Goal: Task Accomplishment & Management: Manage account settings

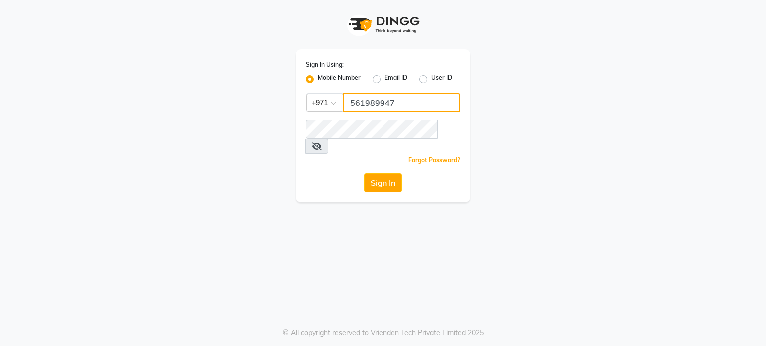
click at [393, 107] on input "561989947" at bounding box center [401, 102] width 117 height 19
type input "561972397"
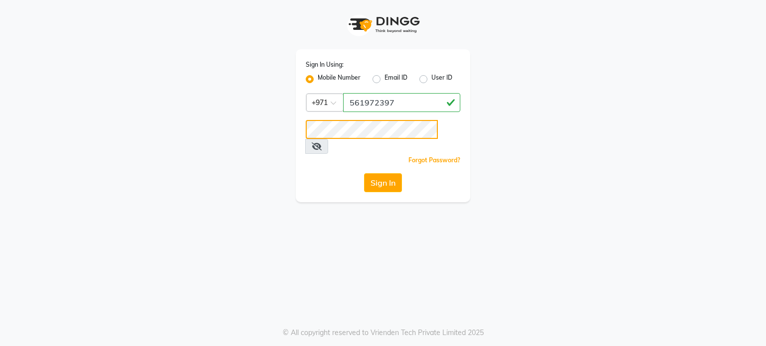
click at [221, 135] on div "Sign In Using: Mobile Number Email ID User ID Country Code × +971 561972397 Rem…" at bounding box center [383, 101] width 568 height 202
click at [364, 173] on button "Sign In" at bounding box center [383, 182] width 38 height 19
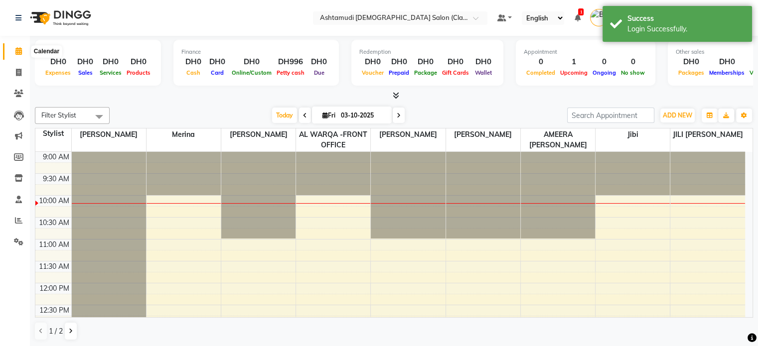
click at [18, 52] on icon at bounding box center [18, 50] width 6 height 7
click at [467, 8] on nav "Select Location × Ashtamudi Ladies Salon (Classic Touch ) – Al Warqa, Al Warqa …" at bounding box center [379, 18] width 758 height 36
click at [463, 14] on input "text" at bounding box center [390, 19] width 145 height 10
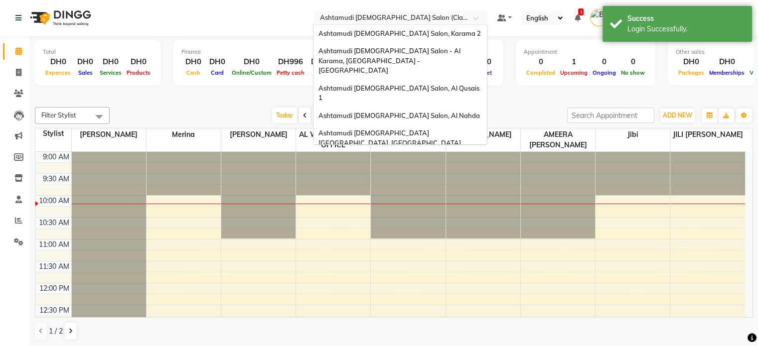
scroll to position [6, 0]
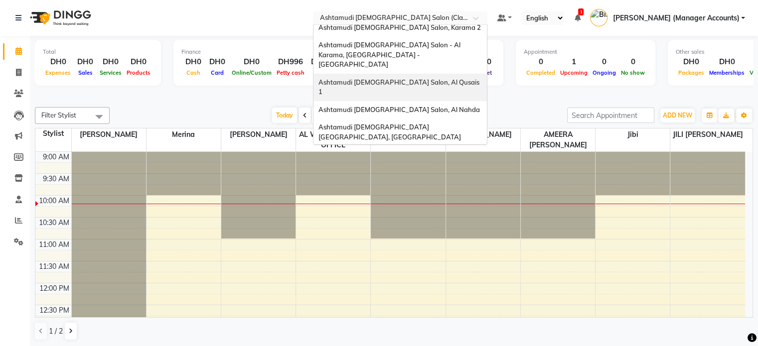
click at [451, 78] on span "Ashtamudi [DEMOGRAPHIC_DATA] Salon, Al Qusais 1" at bounding box center [400, 87] width 162 height 18
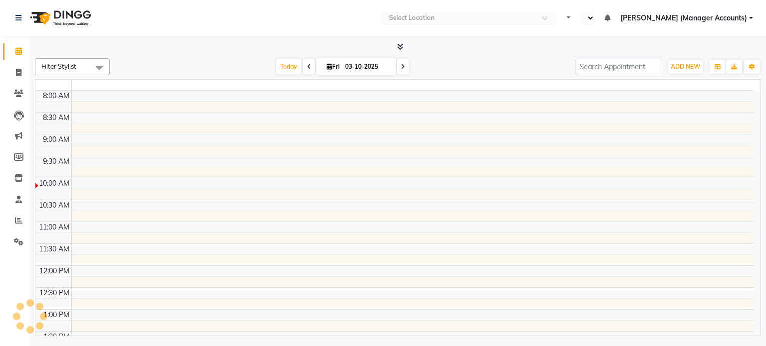
select select "en"
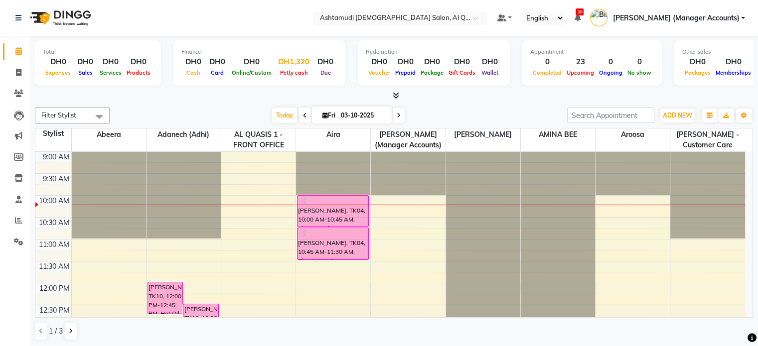
click at [298, 66] on div "DH1,320" at bounding box center [293, 61] width 39 height 11
select select "5905"
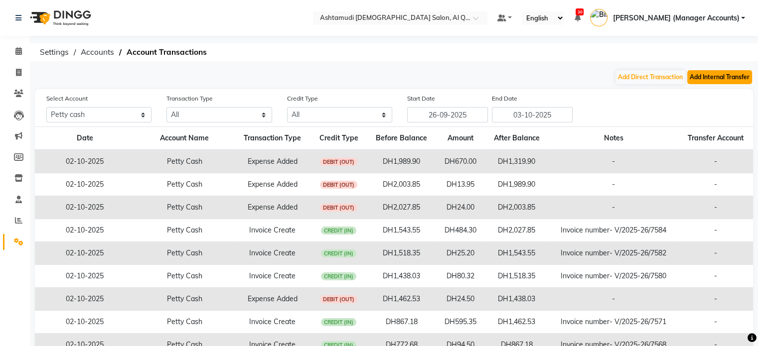
click at [716, 80] on button "Add Internal Transfer" at bounding box center [719, 77] width 65 height 14
select select "internal transfer"
select select "5905"
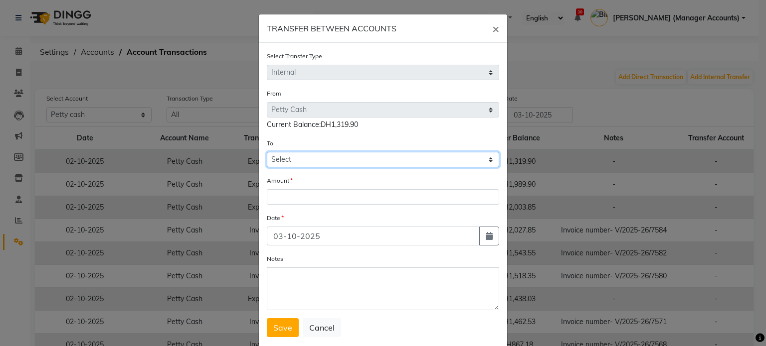
click at [289, 160] on select "Select Petty Cash Bank Account Sir Maam Default Account" at bounding box center [383, 159] width 232 height 15
select select "7826"
click at [267, 154] on select "Select Petty Cash Bank Account Sir Maam Default Account" at bounding box center [383, 159] width 232 height 15
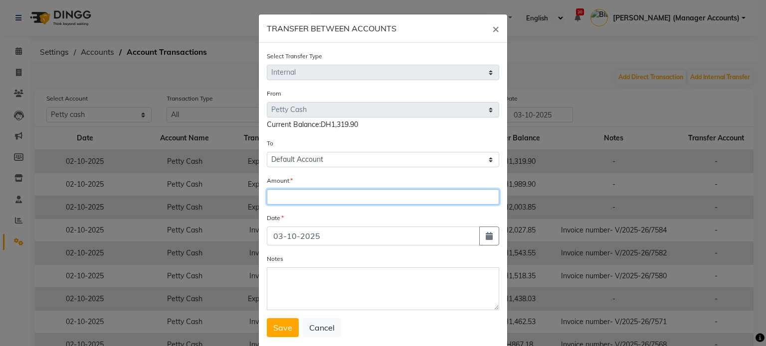
click at [284, 195] on input "number" at bounding box center [383, 196] width 232 height 15
type input "1000"
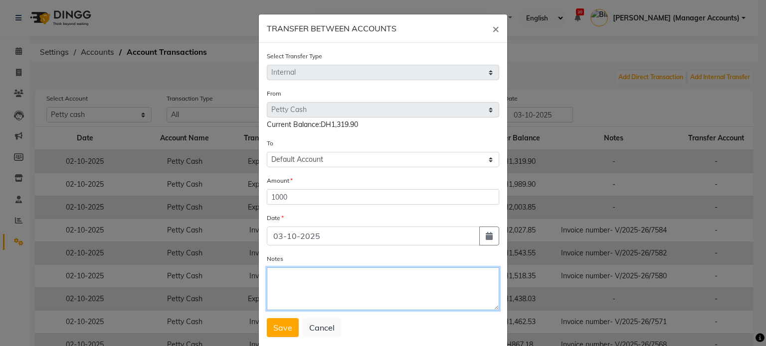
click at [314, 293] on textarea "Notes" at bounding box center [383, 289] width 232 height 43
type textarea "Cash settlement"
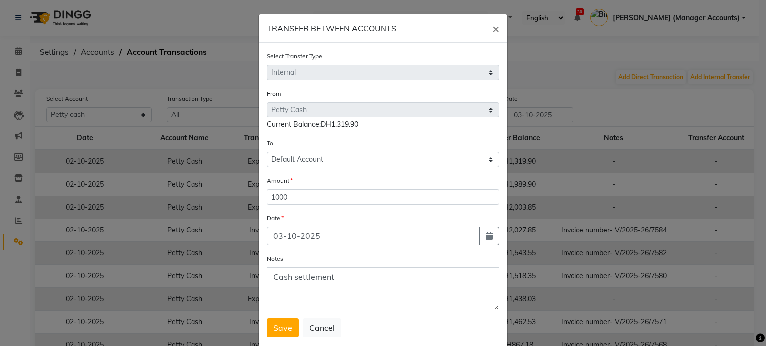
click at [273, 331] on span "Save" at bounding box center [282, 328] width 19 height 10
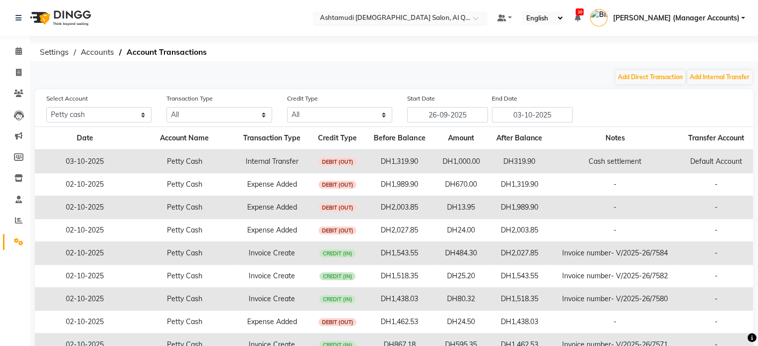
click at [411, 16] on input "text" at bounding box center [390, 19] width 145 height 10
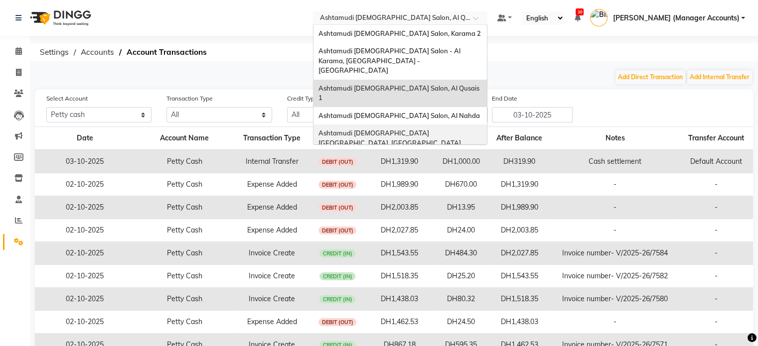
click at [461, 129] on span "Ashtamudi [DEMOGRAPHIC_DATA] [GEOGRAPHIC_DATA], [GEOGRAPHIC_DATA]" at bounding box center [390, 138] width 143 height 18
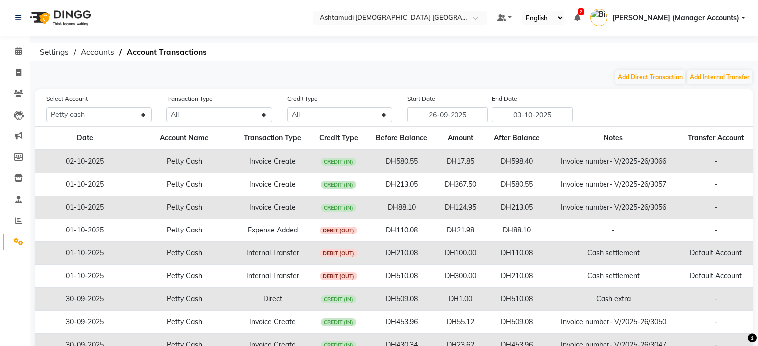
select select "6330"
click at [16, 53] on icon at bounding box center [18, 50] width 6 height 7
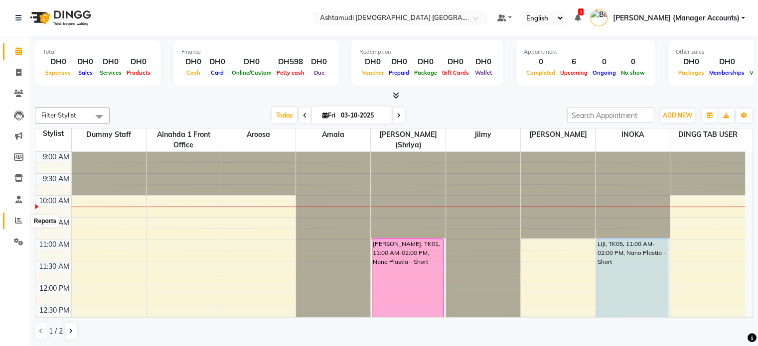
click at [18, 216] on span at bounding box center [18, 220] width 17 height 11
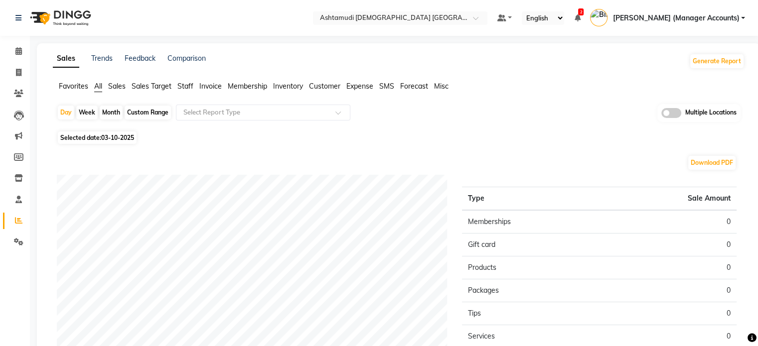
click at [118, 82] on span "Sales" at bounding box center [116, 86] width 17 height 9
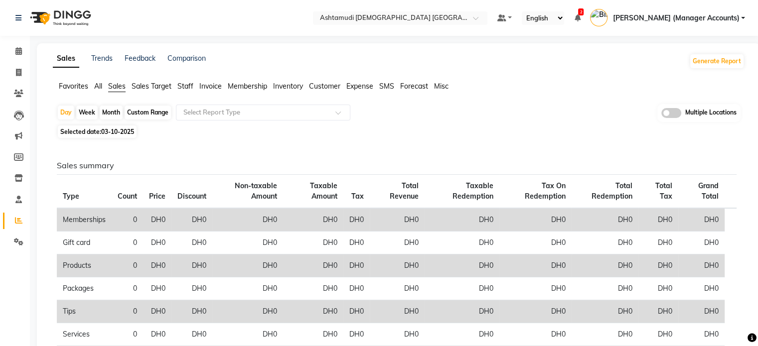
click at [121, 130] on span "03-10-2025" at bounding box center [117, 131] width 33 height 7
select select "10"
select select "2025"
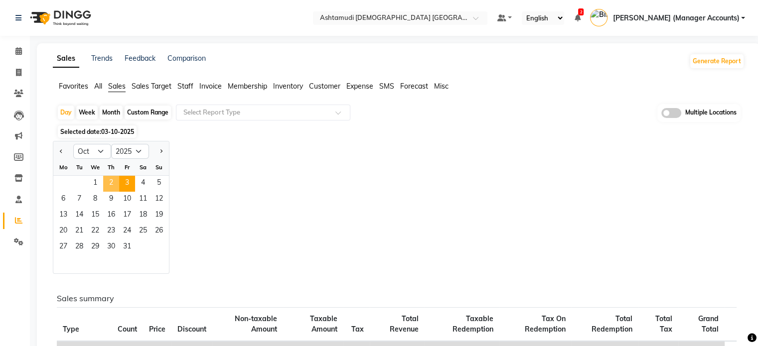
click at [114, 178] on span "2" at bounding box center [111, 184] width 16 height 16
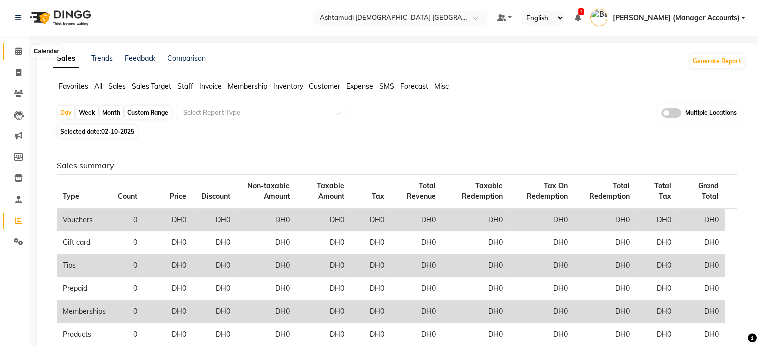
click at [19, 50] on icon at bounding box center [18, 50] width 6 height 7
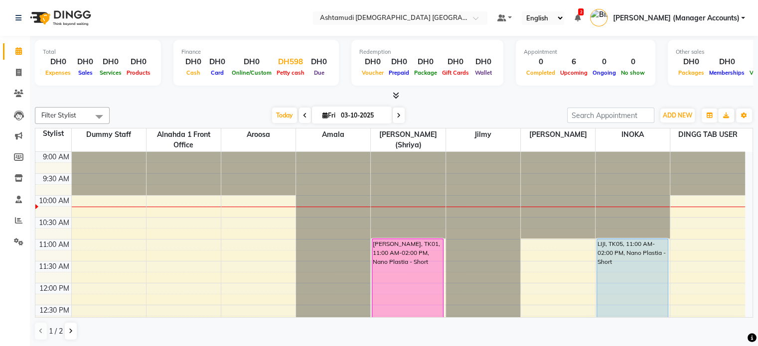
click at [292, 59] on div "DH598" at bounding box center [290, 61] width 33 height 11
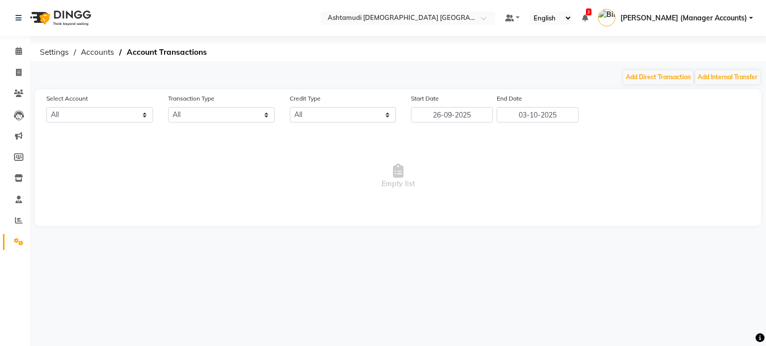
select select "6330"
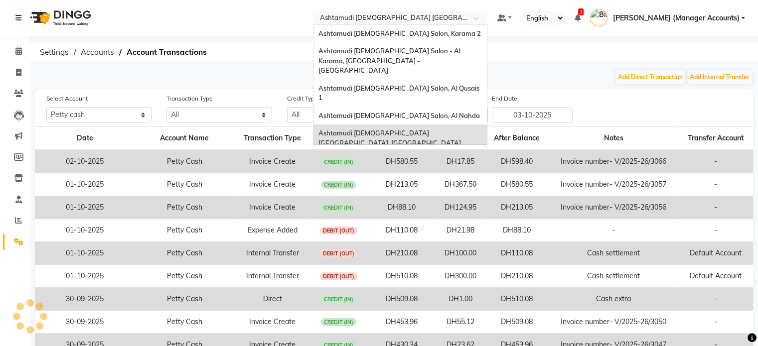
click at [422, 19] on input "text" at bounding box center [390, 19] width 145 height 10
click at [450, 112] on span "Ashtamudi Ladies Salon, Al Nahda" at bounding box center [399, 116] width 161 height 8
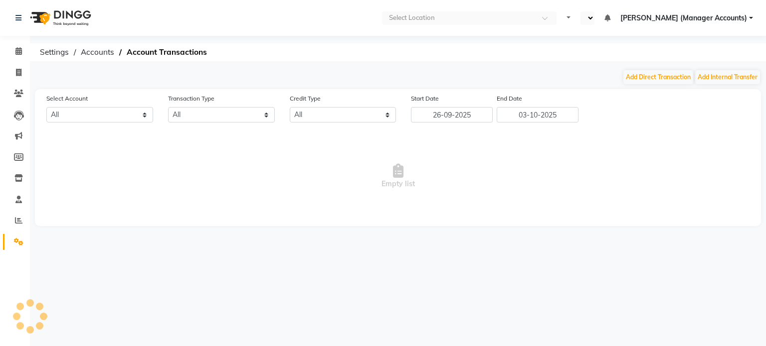
select select "en"
select select "6165"
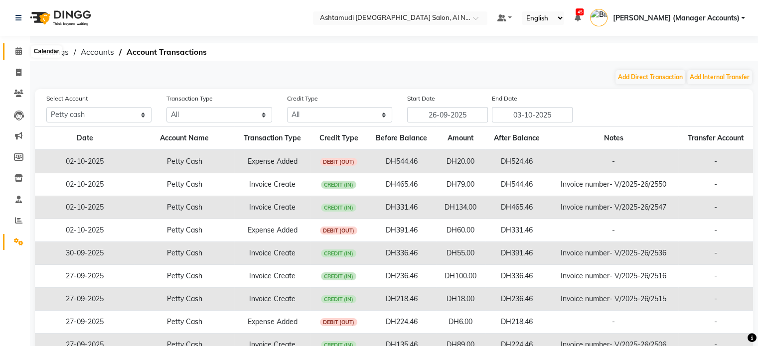
click at [13, 49] on span at bounding box center [18, 51] width 17 height 11
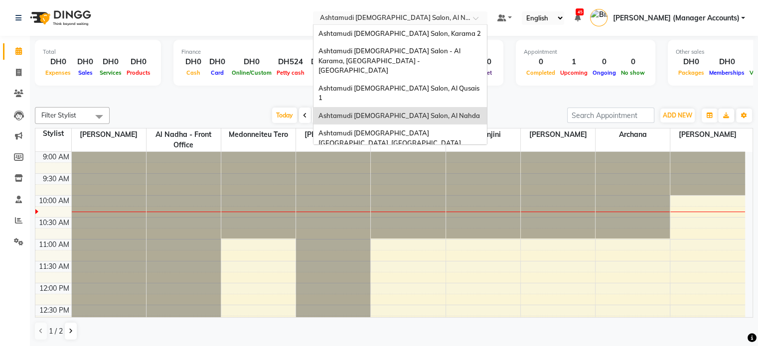
drag, startPoint x: 447, startPoint y: 17, endPoint x: 451, endPoint y: 22, distance: 6.4
click at [447, 17] on input "text" at bounding box center [390, 19] width 145 height 10
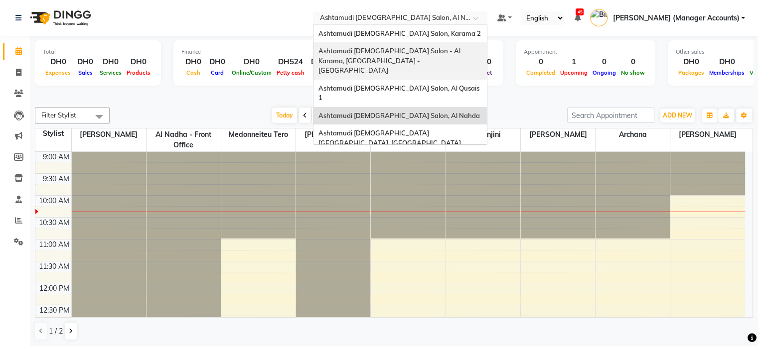
click at [443, 53] on span "Ashtamudi [DEMOGRAPHIC_DATA] Salon - Al Karama, [GEOGRAPHIC_DATA] -[GEOGRAPHIC_…" at bounding box center [391, 60] width 144 height 27
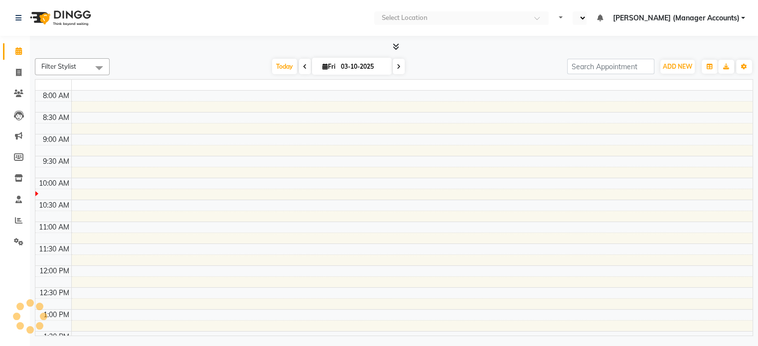
select select "en"
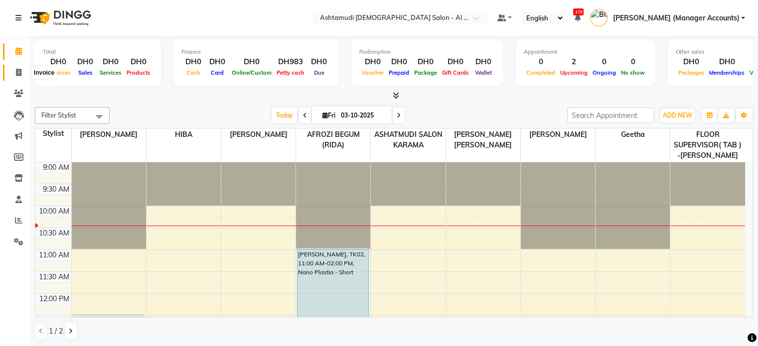
click at [18, 69] on icon at bounding box center [18, 72] width 5 height 7
select select "service"
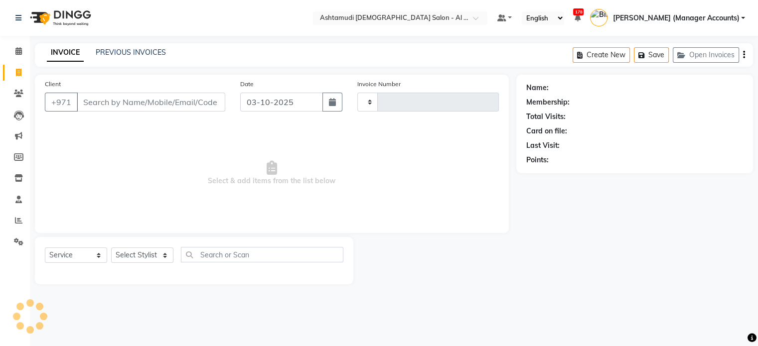
type input "4585"
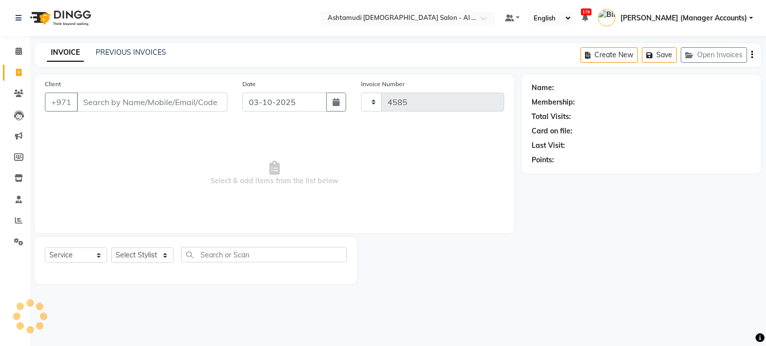
select select "6647"
click at [132, 53] on link "PREVIOUS INVOICES" at bounding box center [131, 52] width 70 height 9
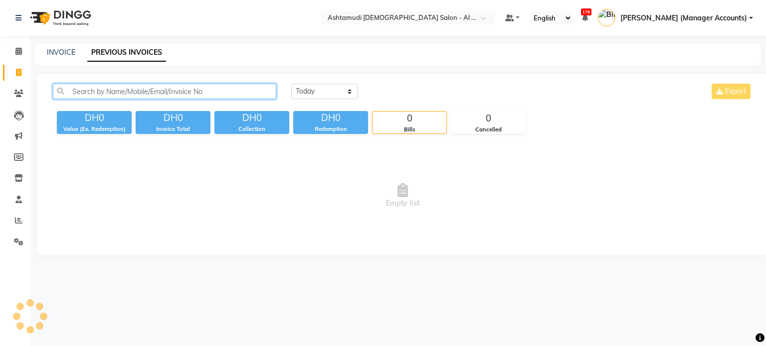
click at [107, 85] on input "text" at bounding box center [164, 91] width 223 height 15
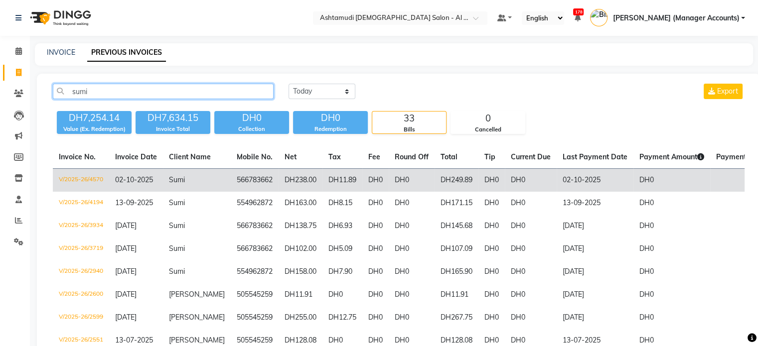
type input "sumi"
click at [412, 173] on td "DH0" at bounding box center [412, 180] width 46 height 23
click at [298, 177] on td "DH238.00" at bounding box center [301, 180] width 44 height 23
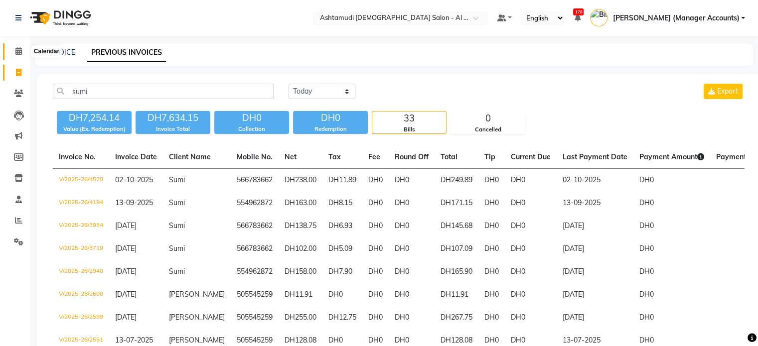
click at [14, 46] on span at bounding box center [18, 51] width 17 height 11
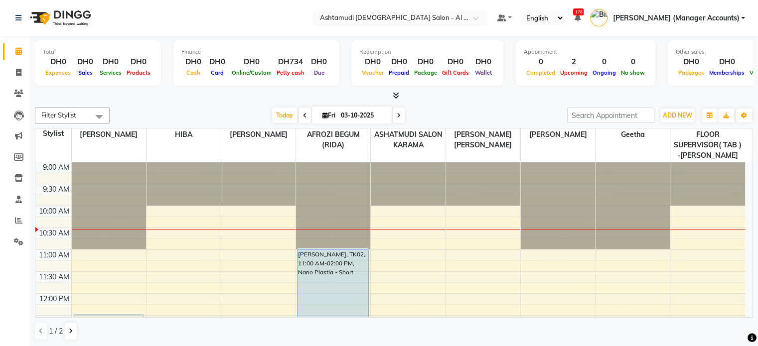
click at [441, 20] on input "text" at bounding box center [390, 19] width 145 height 10
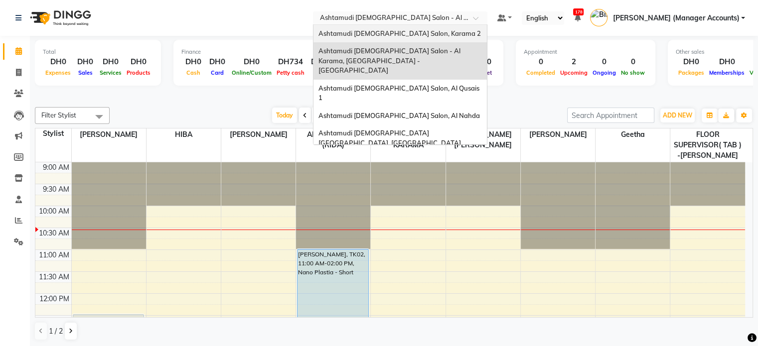
drag, startPoint x: 441, startPoint y: 31, endPoint x: 454, endPoint y: 31, distance: 12.5
click at [442, 31] on span "Ashtamudi [DEMOGRAPHIC_DATA] Salon, Karama 2" at bounding box center [400, 33] width 162 height 8
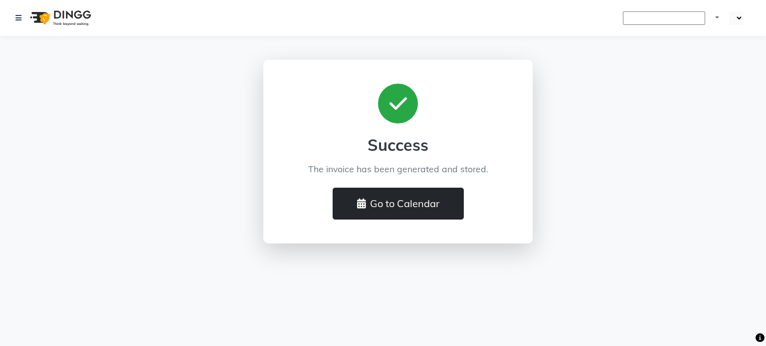
click at [390, 207] on button "Go to Calendar" at bounding box center [397, 204] width 131 height 32
click at [359, 201] on icon at bounding box center [361, 204] width 9 height 10
click at [407, 202] on button "Go to Calendar" at bounding box center [397, 204] width 131 height 32
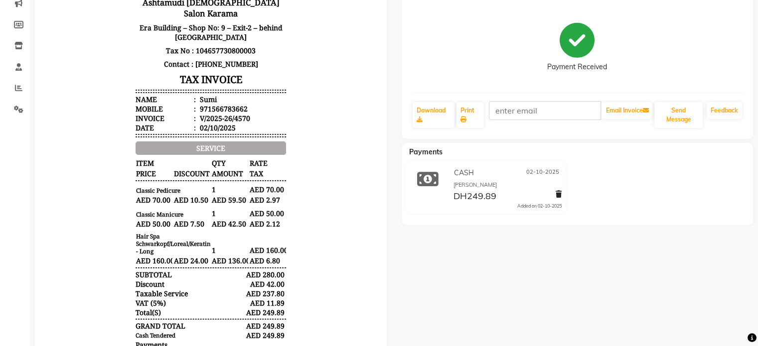
scroll to position [75, 0]
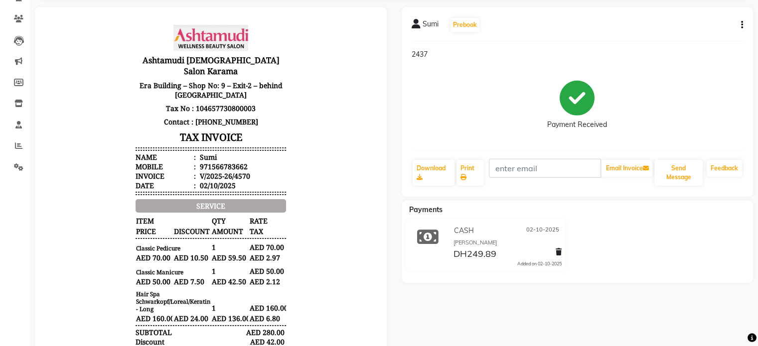
click at [740, 23] on button "button" at bounding box center [740, 25] width 6 height 10
click at [692, 37] on div "Edit Invoice" at bounding box center [692, 37] width 68 height 12
select select "service"
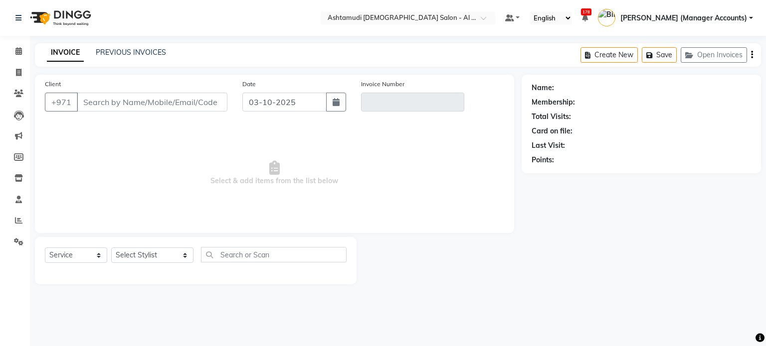
type input "566783662"
type input "V/2025-26/4570"
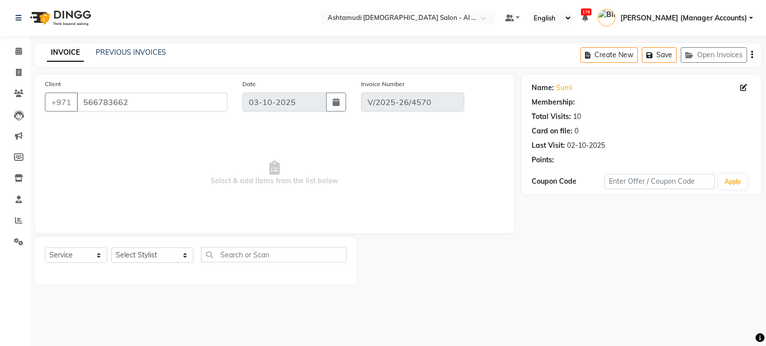
select select "1: Object"
type input "02-10-2025"
select select "select"
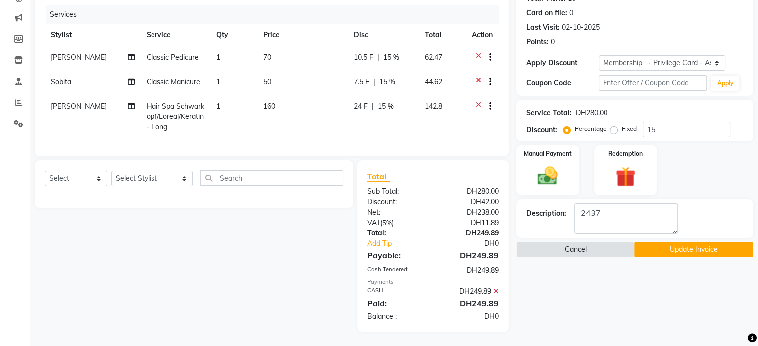
scroll to position [126, 0]
click at [494, 292] on icon at bounding box center [495, 291] width 5 height 7
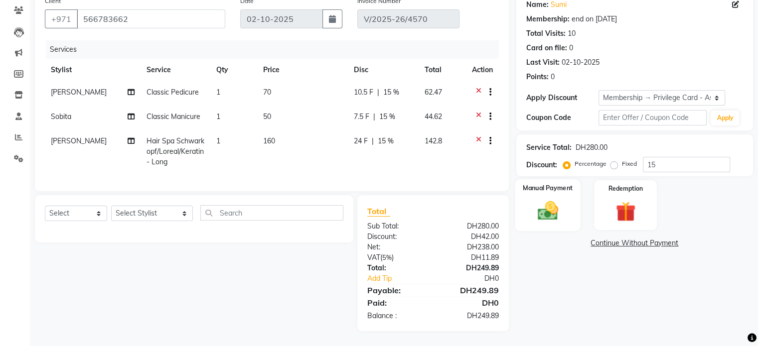
click at [535, 199] on img at bounding box center [547, 211] width 33 height 24
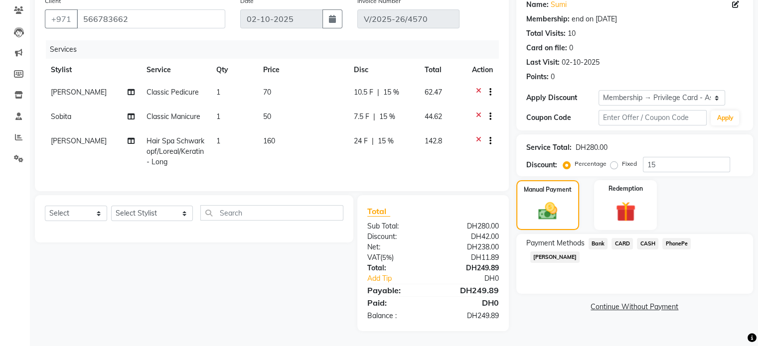
click at [618, 238] on span "CARD" at bounding box center [622, 243] width 21 height 11
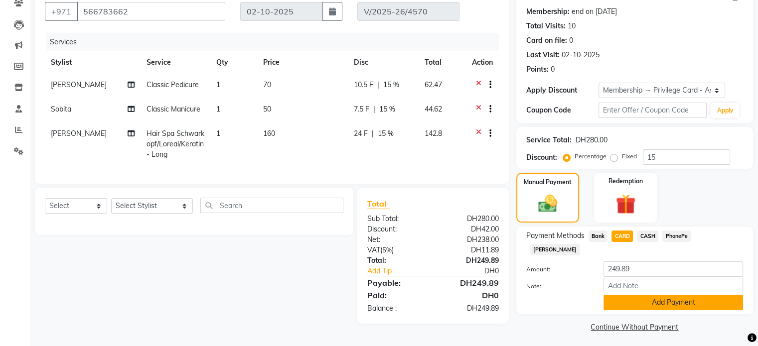
click at [662, 295] on button "Add Payment" at bounding box center [674, 302] width 140 height 15
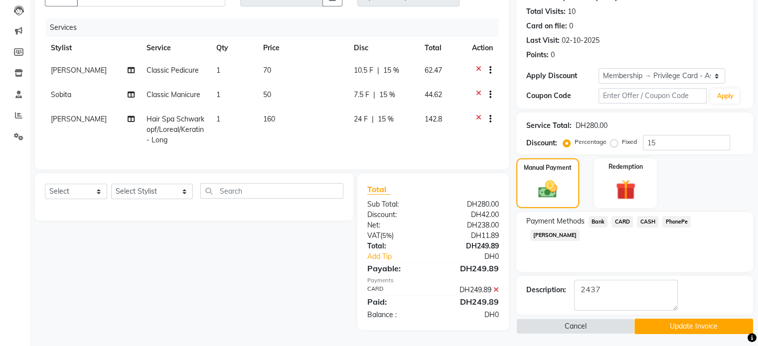
scroll to position [112, 0]
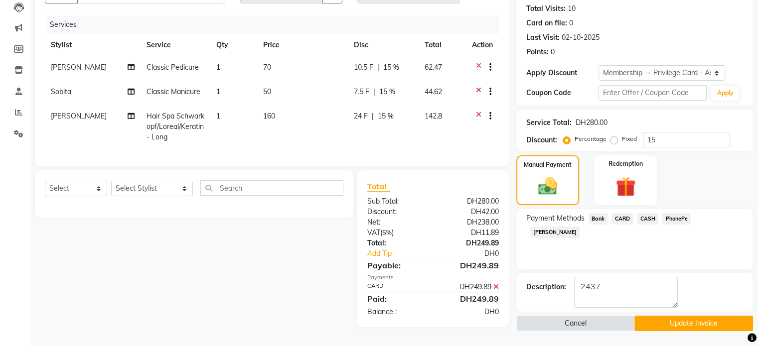
click at [695, 322] on button "Update Invoice" at bounding box center [694, 323] width 119 height 15
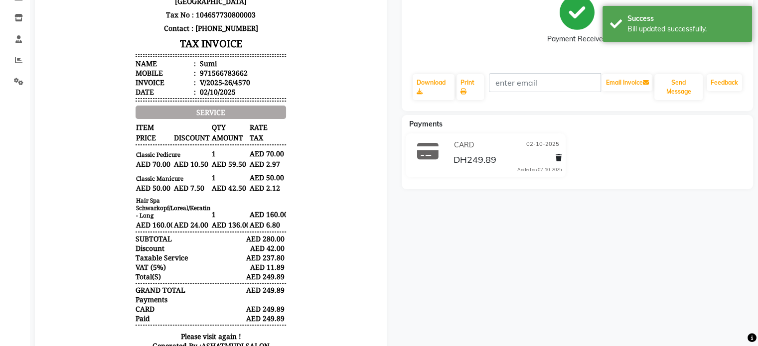
scroll to position [115, 0]
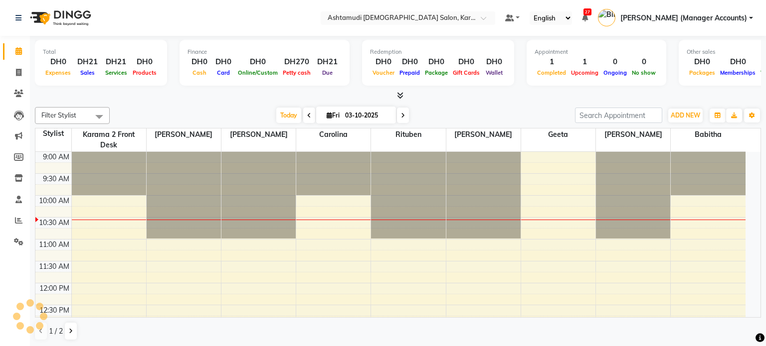
select select "en"
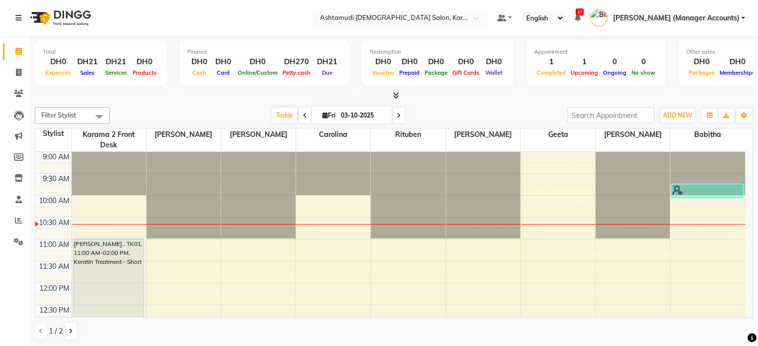
click at [406, 21] on input "text" at bounding box center [390, 19] width 145 height 10
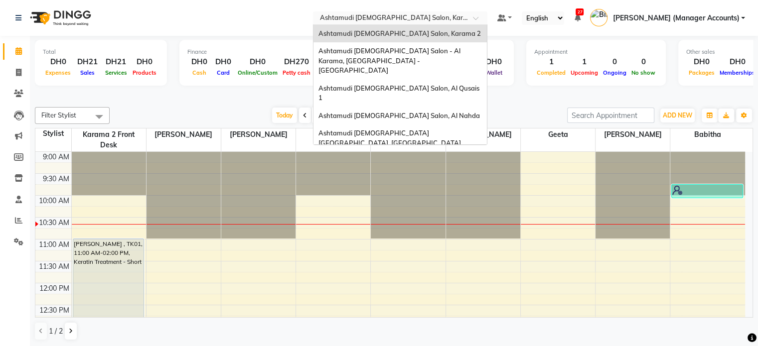
click at [314, 22] on nav "Select Location × Ashtamudi [DEMOGRAPHIC_DATA] Salon, Karama 2 Ashtamudi [DEMOG…" at bounding box center [379, 18] width 758 height 36
click at [428, 11] on div "Select Location × Ashtamudi [DEMOGRAPHIC_DATA] Salon, Karama 2" at bounding box center [400, 17] width 174 height 13
click at [427, 157] on span "Ashtamudi [DEMOGRAPHIC_DATA] Salon (Classic Touch ) – Al Warqa, Al Warqa" at bounding box center [396, 166] width 155 height 18
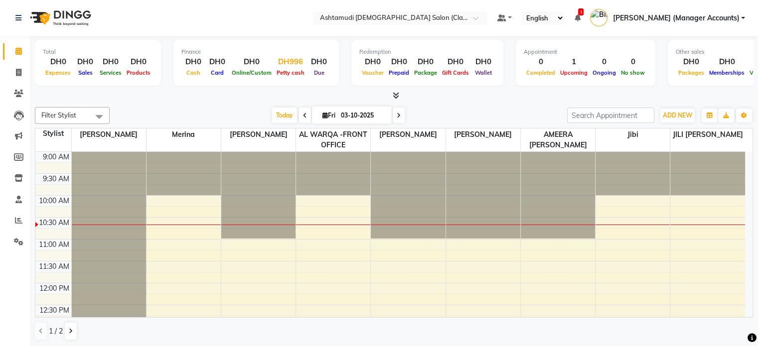
click at [293, 61] on div "DH996" at bounding box center [290, 61] width 33 height 11
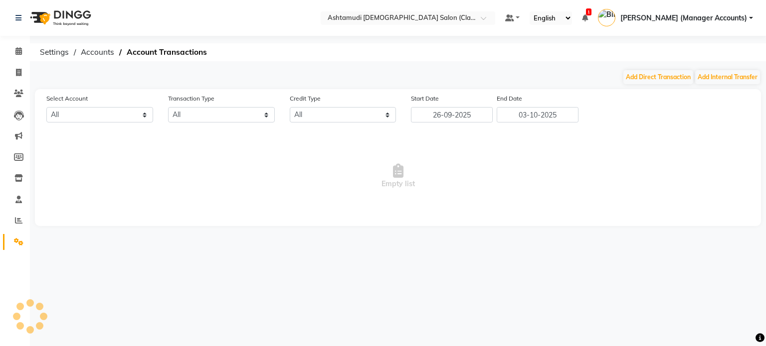
select select "7329"
click at [733, 81] on button "Add Internal Transfer" at bounding box center [727, 77] width 65 height 14
select select "internal transfer"
select select "7329"
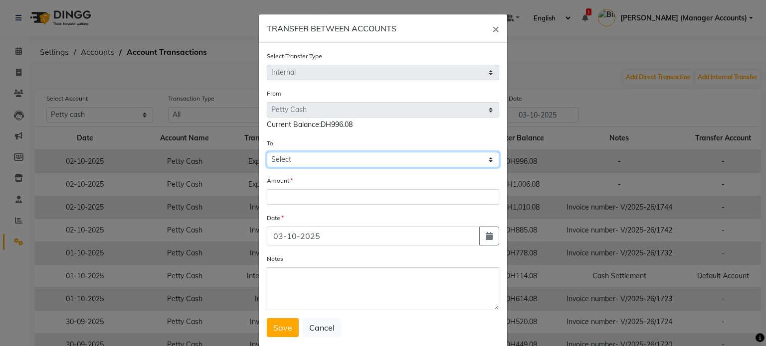
drag, startPoint x: 296, startPoint y: 157, endPoint x: 300, endPoint y: 167, distance: 10.7
click at [296, 157] on select "Select Petty Cash Default Account" at bounding box center [383, 159] width 232 height 15
select select "7330"
click at [267, 154] on select "Select Petty Cash Default Account" at bounding box center [383, 159] width 232 height 15
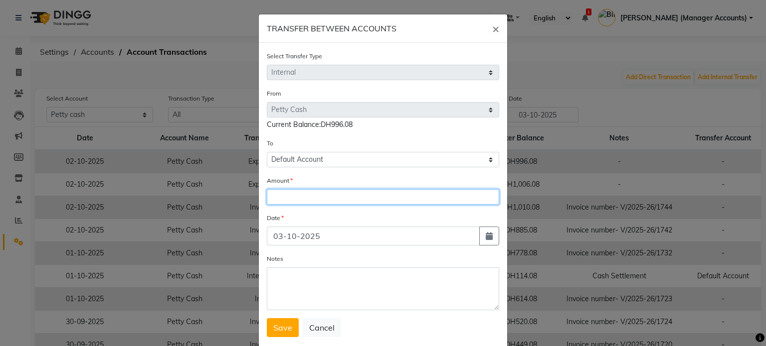
click at [287, 201] on input "number" at bounding box center [383, 196] width 232 height 15
type input "800"
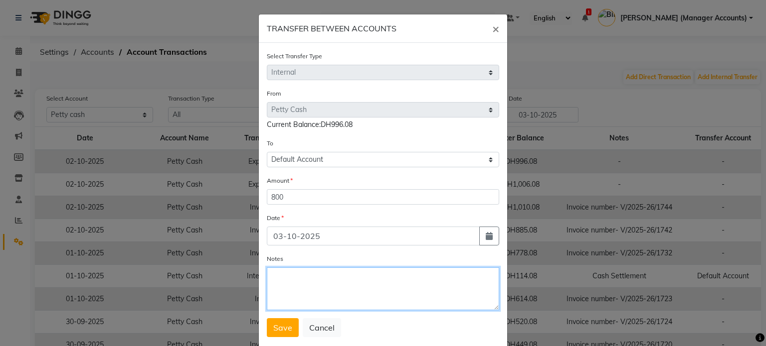
click at [297, 288] on textarea "Notes" at bounding box center [383, 289] width 232 height 43
type textarea "Cash settlement"
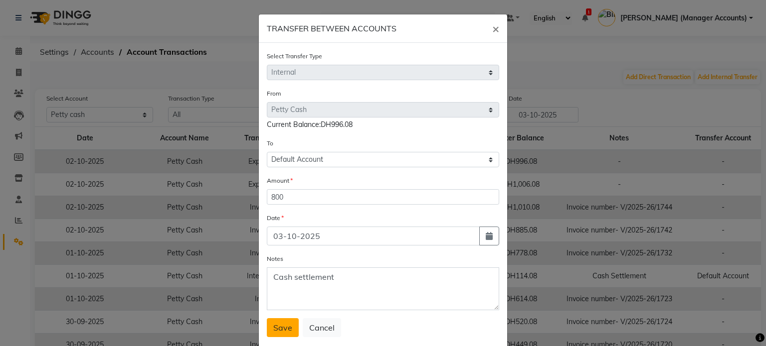
click at [269, 335] on button "Save" at bounding box center [283, 328] width 32 height 19
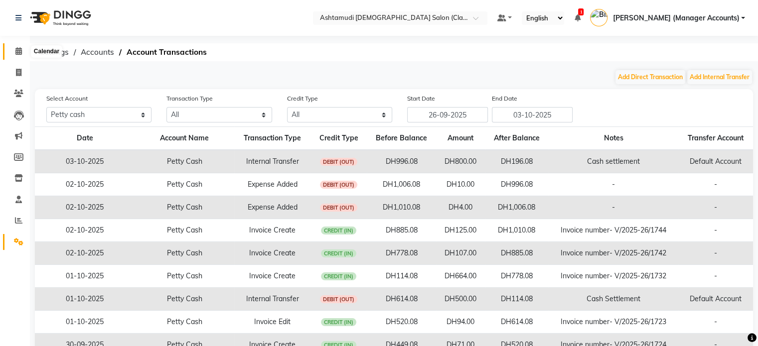
click at [15, 47] on icon at bounding box center [18, 50] width 6 height 7
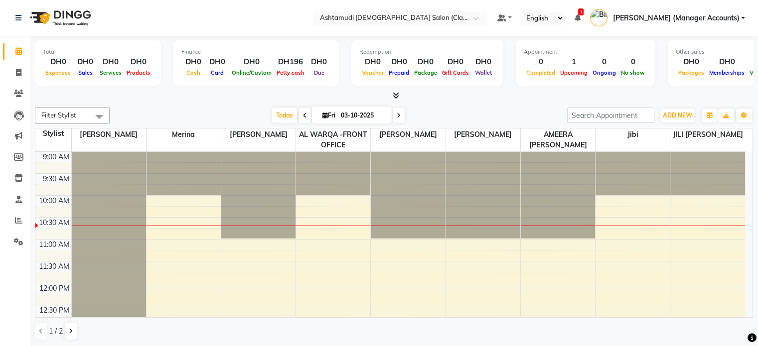
click at [463, 17] on input "text" at bounding box center [390, 19] width 145 height 10
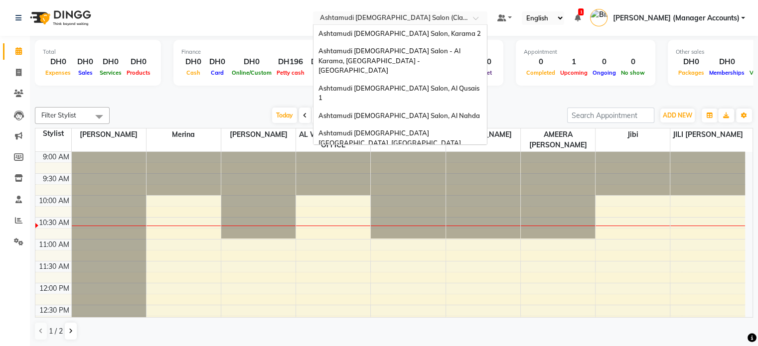
scroll to position [6, 0]
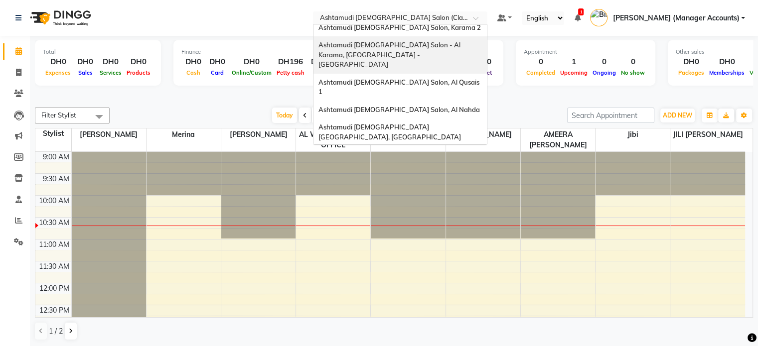
click at [416, 43] on span "Ashtamudi [DEMOGRAPHIC_DATA] Salon - Al Karama, [GEOGRAPHIC_DATA] -[GEOGRAPHIC_…" at bounding box center [391, 54] width 144 height 27
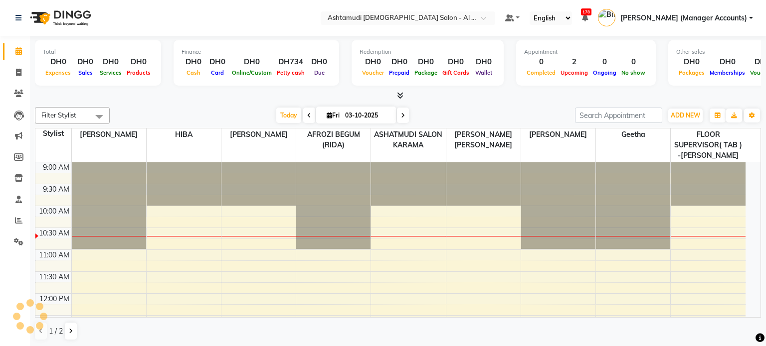
select select "en"
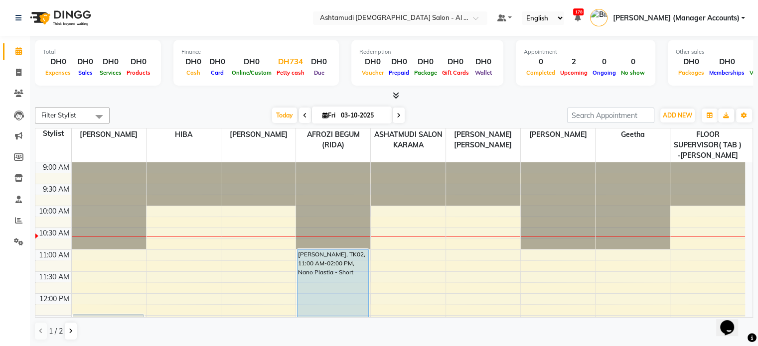
click at [293, 62] on div "DH734" at bounding box center [290, 61] width 33 height 11
select select "5681"
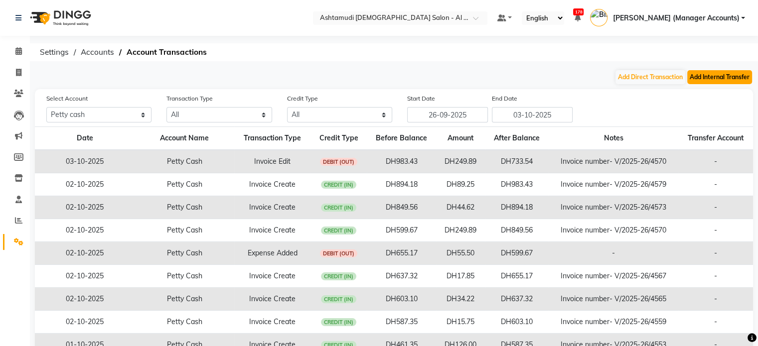
click at [714, 78] on button "Add Internal Transfer" at bounding box center [719, 77] width 65 height 14
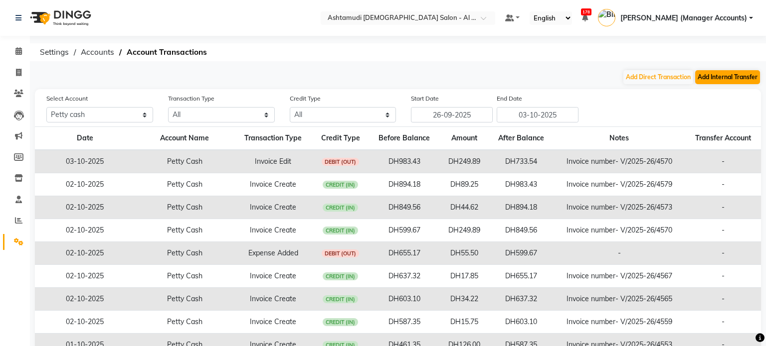
select select "internal transfer"
select select "5681"
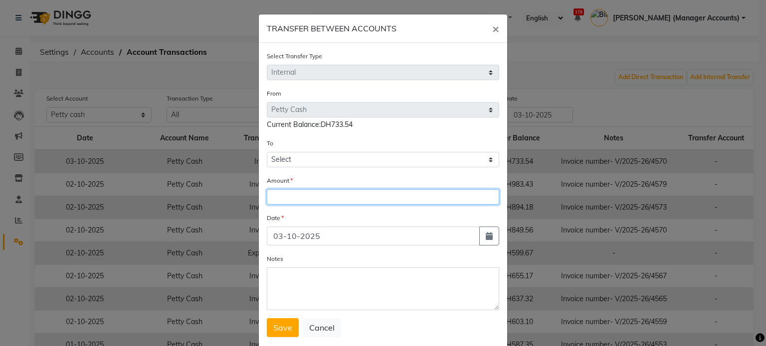
click at [289, 199] on input "number" at bounding box center [383, 196] width 232 height 15
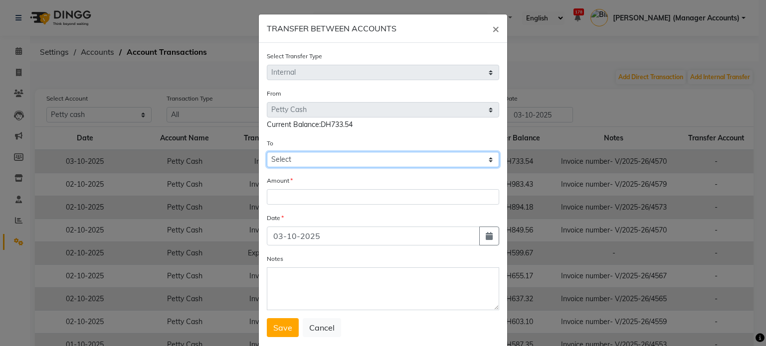
click at [290, 162] on select "Select Petty Cash Default Account Sir Maam" at bounding box center [383, 159] width 232 height 15
select select "5682"
click at [267, 154] on select "Select Petty Cash Default Account Sir Maam" at bounding box center [383, 159] width 232 height 15
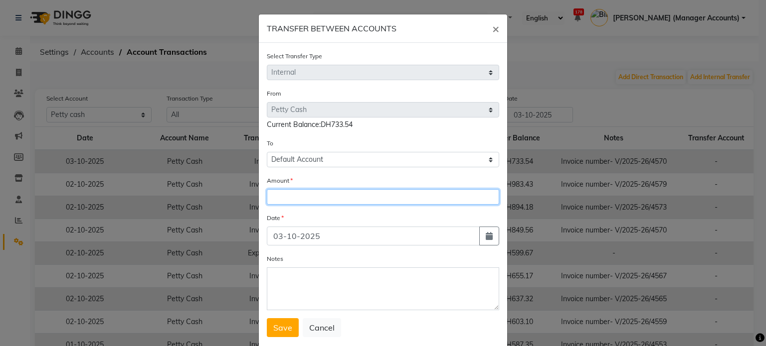
click at [285, 198] on input "number" at bounding box center [383, 196] width 232 height 15
type input "500"
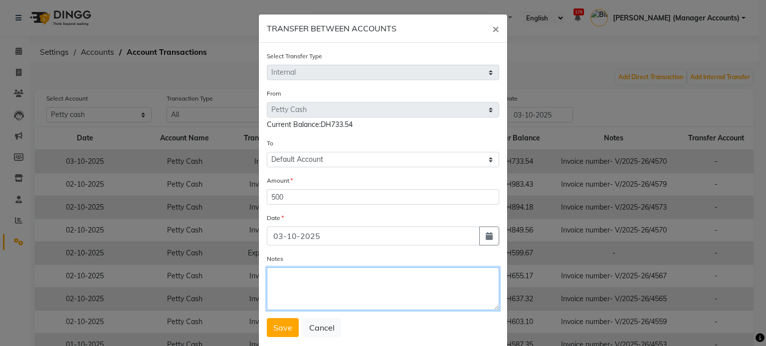
click at [288, 277] on textarea "Notes" at bounding box center [383, 289] width 232 height 43
type textarea "Cash settlement"
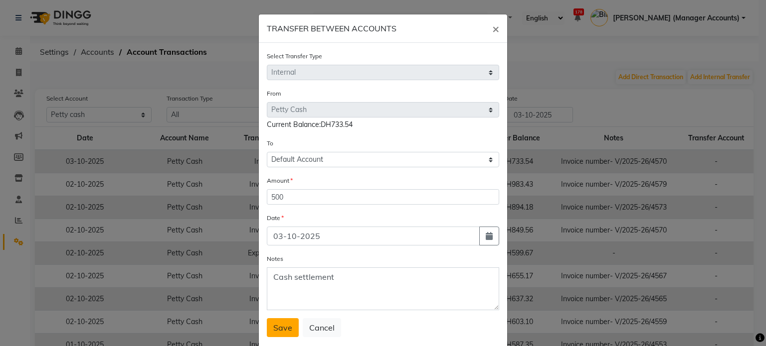
click at [273, 333] on span "Save" at bounding box center [282, 328] width 19 height 10
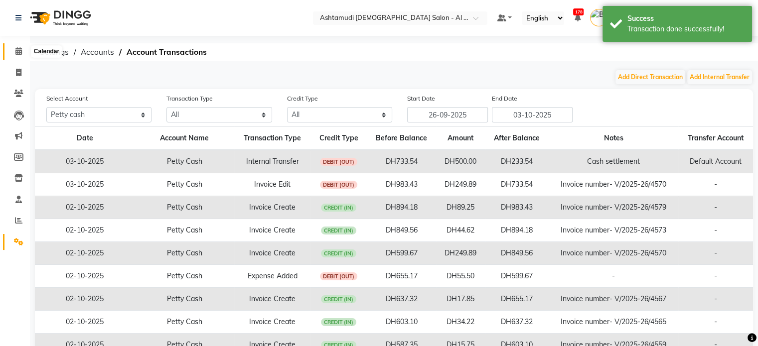
click at [16, 54] on icon at bounding box center [18, 50] width 6 height 7
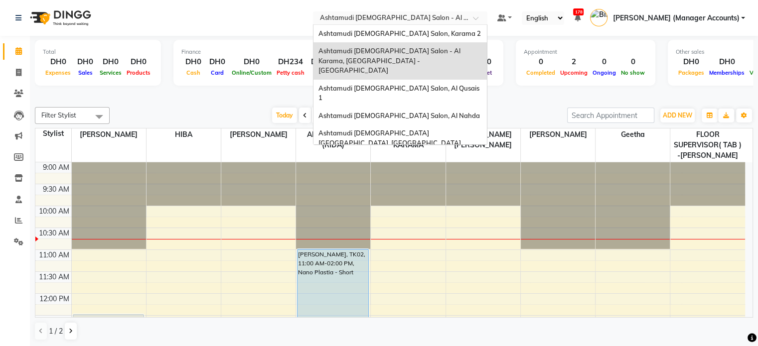
click at [463, 21] on input "text" at bounding box center [390, 19] width 145 height 10
click at [457, 107] on div "Ashtamudi [DEMOGRAPHIC_DATA] Salon, Al Nahda" at bounding box center [400, 116] width 173 height 18
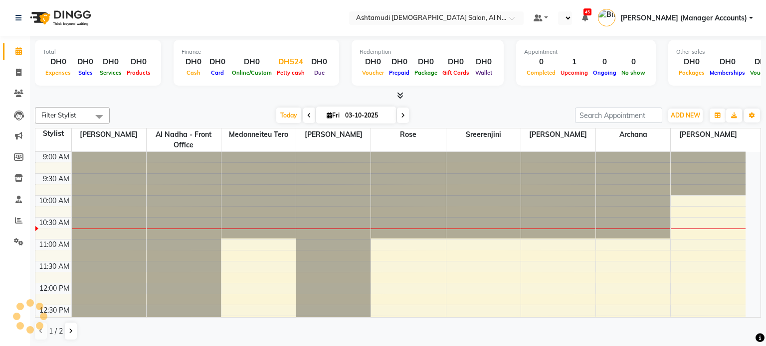
select select "en"
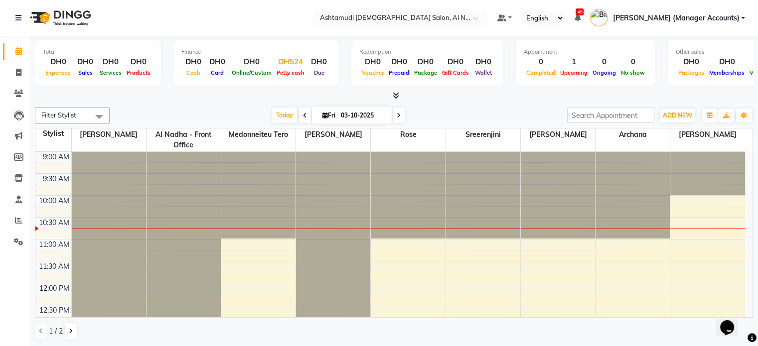
click at [288, 64] on div "DH524" at bounding box center [290, 61] width 33 height 11
select select "6165"
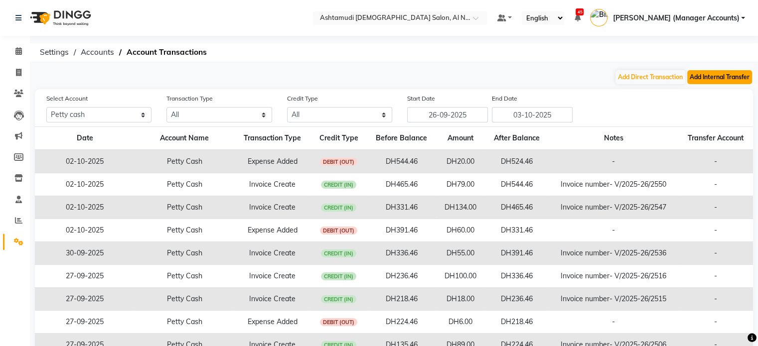
click at [723, 71] on button "Add Internal Transfer" at bounding box center [719, 77] width 65 height 14
select select "internal transfer"
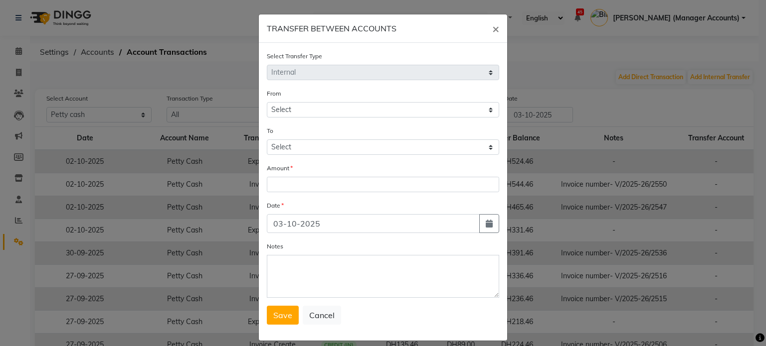
select select "6165"
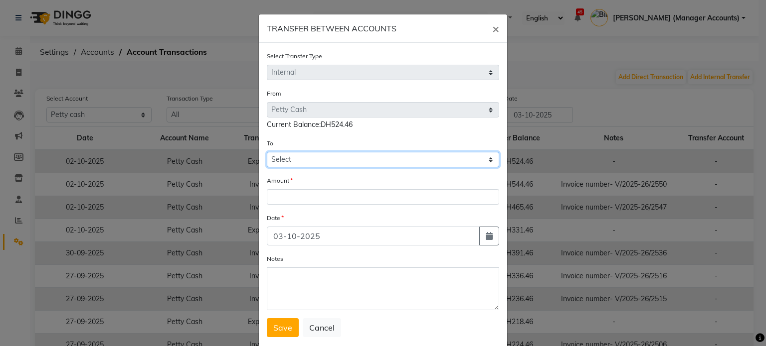
drag, startPoint x: 283, startPoint y: 163, endPoint x: 289, endPoint y: 164, distance: 6.7
click at [284, 163] on select "Select Petty Cash Default Account Sir Maam" at bounding box center [383, 159] width 232 height 15
select select "6166"
click at [267, 154] on select "Select Petty Cash Default Account Sir Maam" at bounding box center [383, 159] width 232 height 15
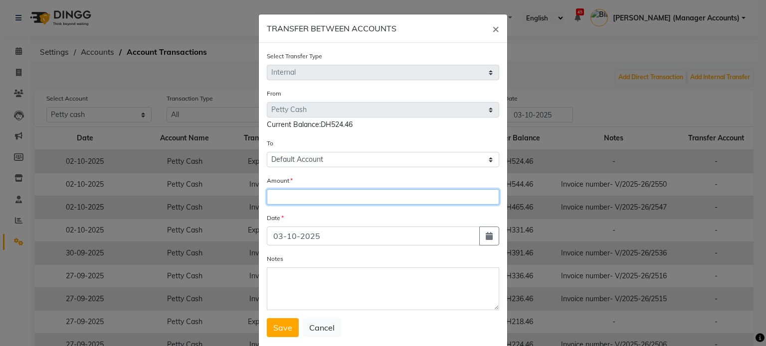
click at [290, 201] on input "number" at bounding box center [383, 196] width 232 height 15
type input "400"
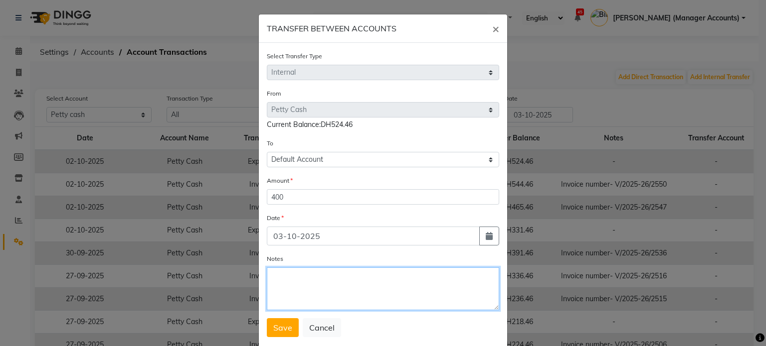
click at [305, 287] on textarea "Notes" at bounding box center [383, 289] width 232 height 43
type textarea "Cash settlement"
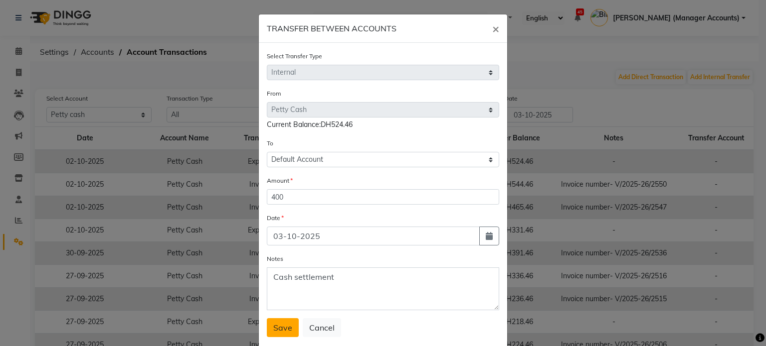
click at [275, 325] on button "Save" at bounding box center [283, 328] width 32 height 19
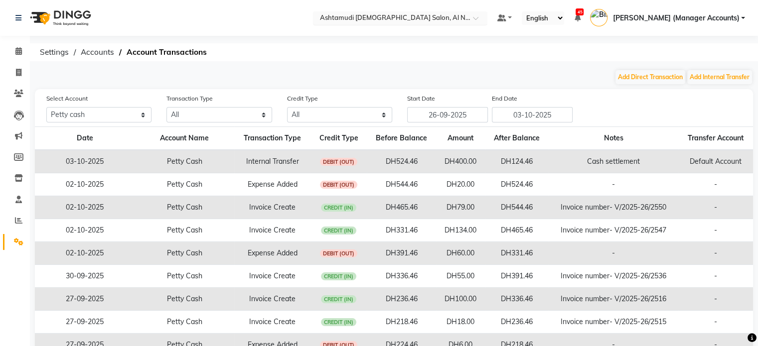
click at [398, 21] on input "text" at bounding box center [390, 19] width 145 height 10
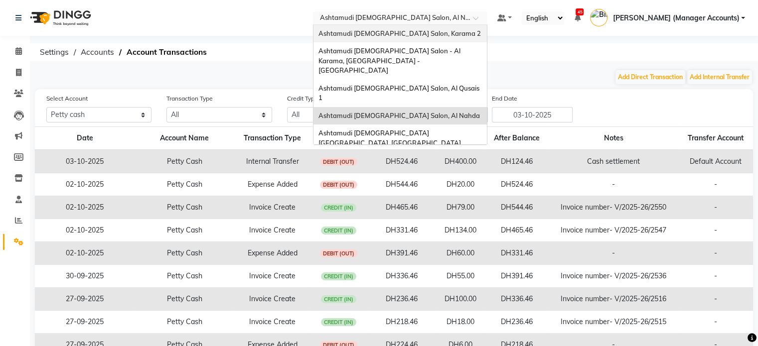
click at [442, 34] on span "Ashtamudi [DEMOGRAPHIC_DATA] Salon, Karama 2" at bounding box center [400, 33] width 162 height 8
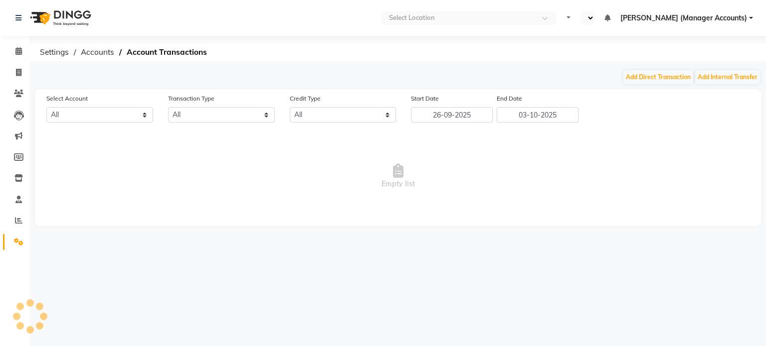
select select "en"
select select "6528"
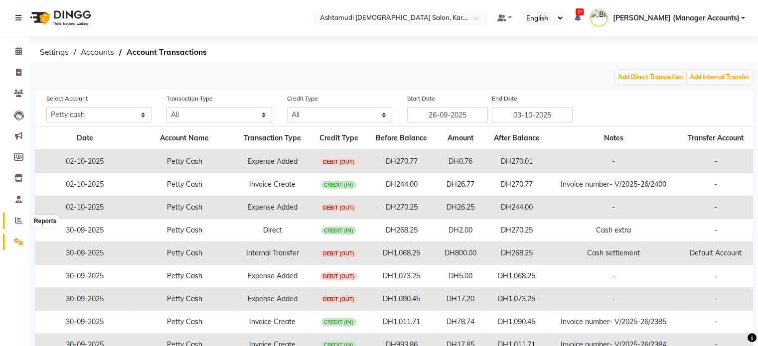
click at [16, 216] on span at bounding box center [18, 220] width 17 height 11
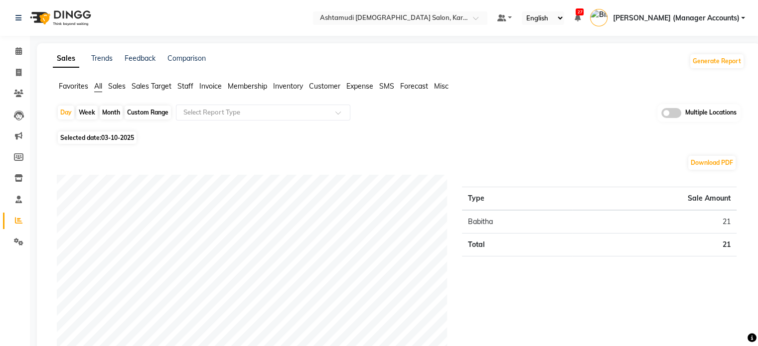
click at [121, 84] on span "Sales" at bounding box center [116, 86] width 17 height 9
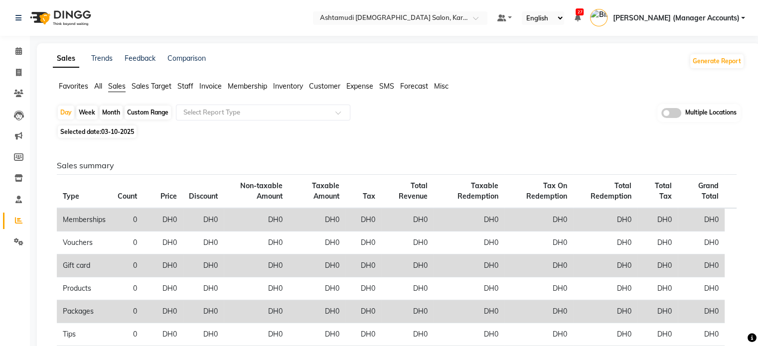
click at [103, 134] on span "03-10-2025" at bounding box center [117, 131] width 33 height 7
select select "10"
select select "2025"
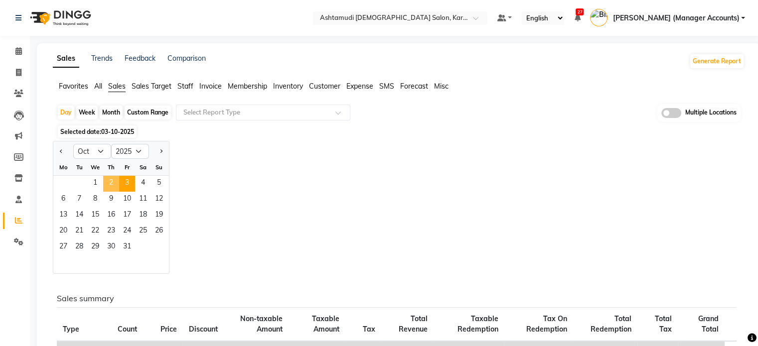
click at [104, 178] on span "2" at bounding box center [111, 184] width 16 height 16
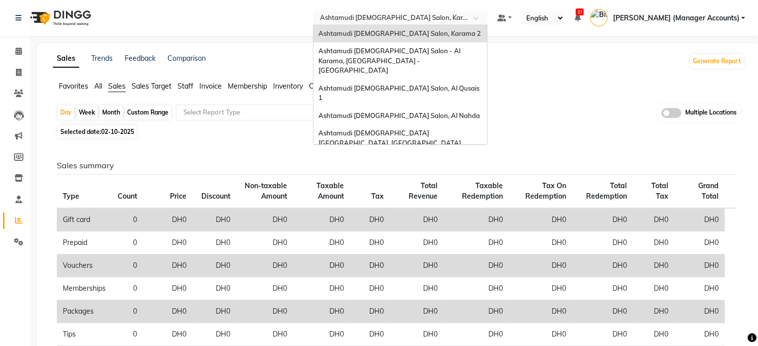
drag, startPoint x: 414, startPoint y: 19, endPoint x: 426, endPoint y: 18, distance: 11.5
click at [415, 19] on input "text" at bounding box center [390, 19] width 145 height 10
click at [456, 84] on span "Ashtamudi [DEMOGRAPHIC_DATA] Salon, Al Qusais 1" at bounding box center [400, 93] width 162 height 18
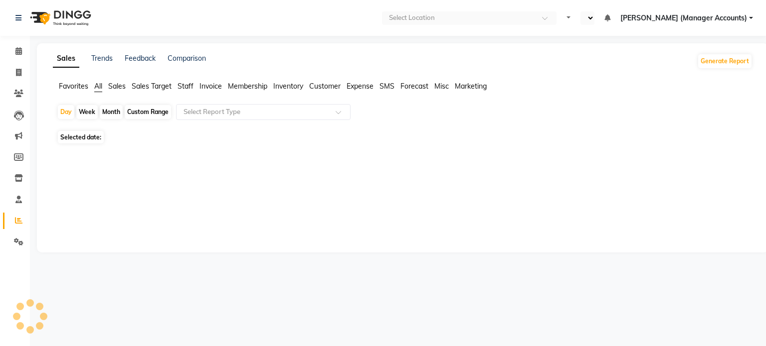
select select "en"
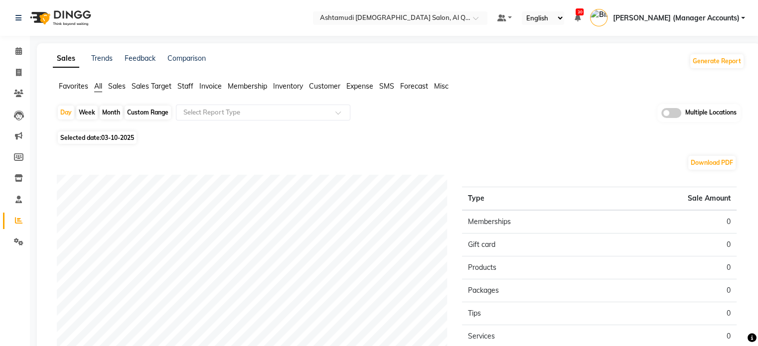
drag, startPoint x: 120, startPoint y: 86, endPoint x: 132, endPoint y: 141, distance: 56.0
click at [121, 86] on span "Sales" at bounding box center [116, 86] width 17 height 9
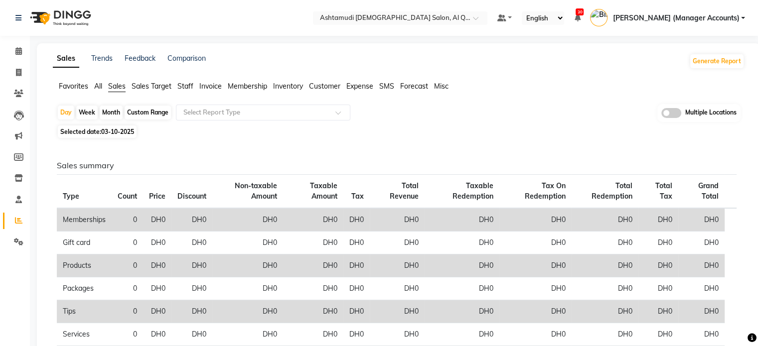
click at [114, 127] on span "Selected date: 03-10-2025" at bounding box center [97, 132] width 79 height 12
select select "10"
select select "2025"
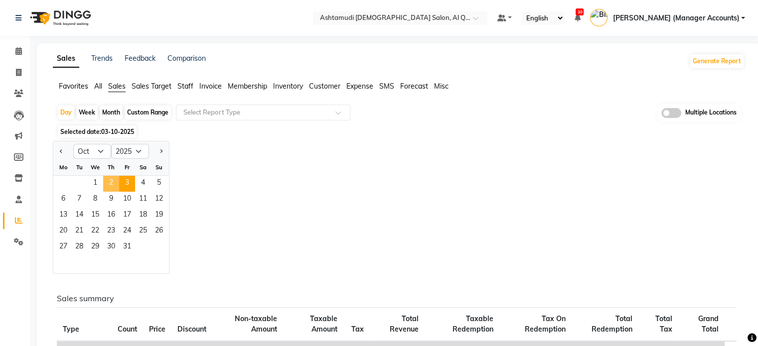
click at [108, 179] on span "2" at bounding box center [111, 184] width 16 height 16
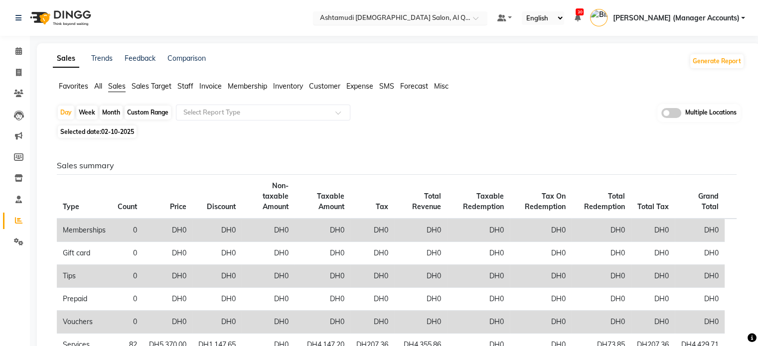
click at [407, 17] on input "text" at bounding box center [390, 19] width 145 height 10
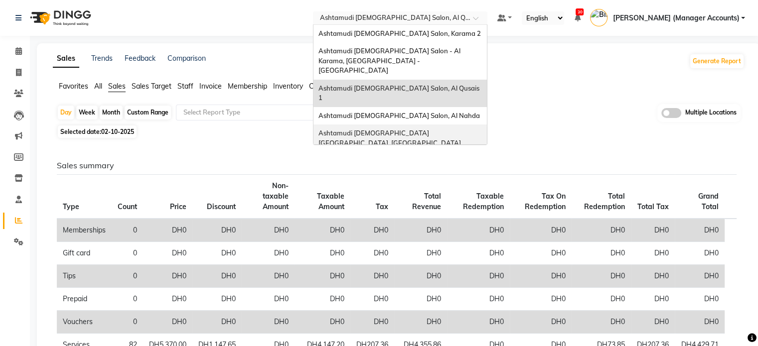
click at [461, 129] on span "Ashtamudi [DEMOGRAPHIC_DATA] [GEOGRAPHIC_DATA], [GEOGRAPHIC_DATA]" at bounding box center [390, 138] width 143 height 18
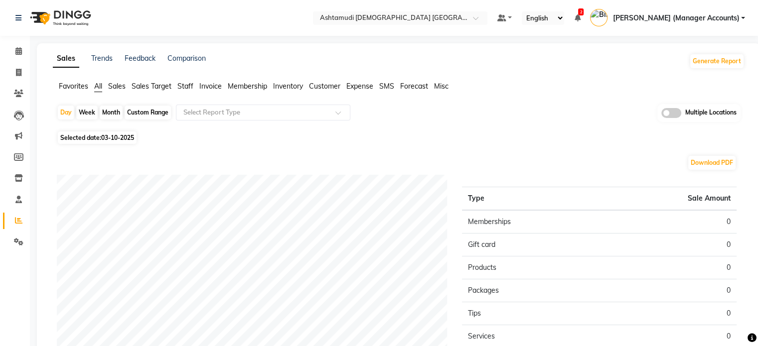
click at [120, 84] on span "Sales" at bounding box center [116, 86] width 17 height 9
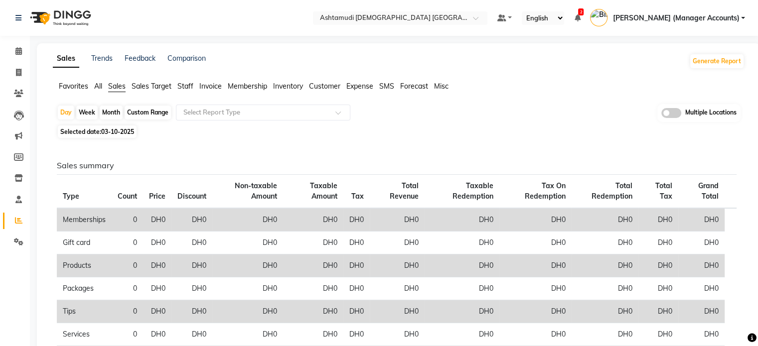
click at [90, 131] on span "Selected date: 03-10-2025" at bounding box center [97, 132] width 79 height 12
select select "10"
select select "2025"
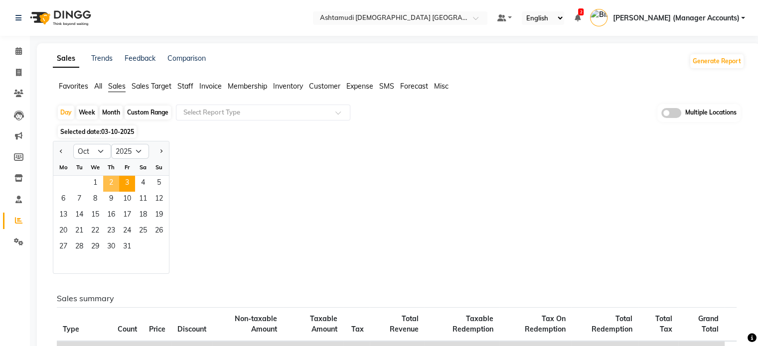
click at [108, 181] on span "2" at bounding box center [111, 184] width 16 height 16
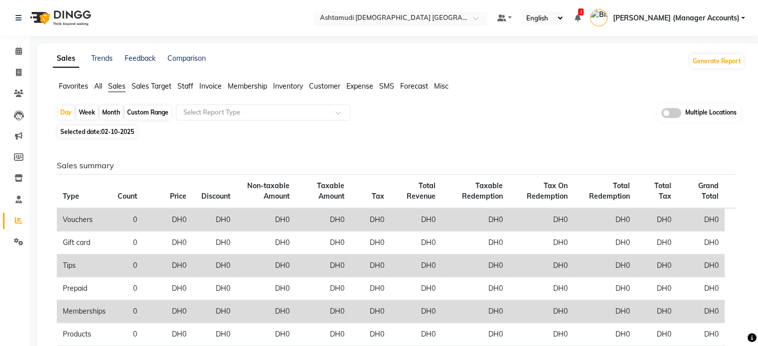
click at [445, 18] on input "text" at bounding box center [390, 19] width 145 height 10
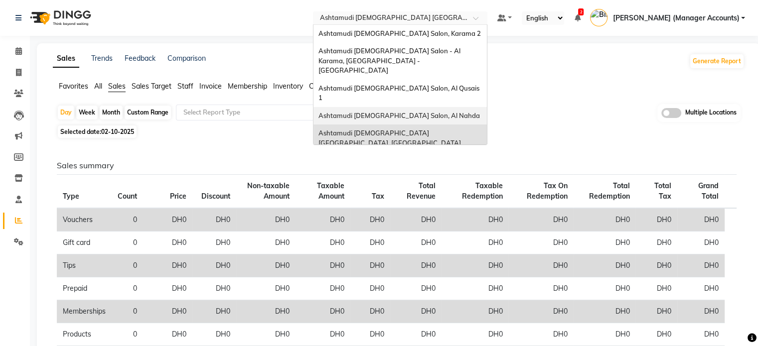
click at [450, 112] on span "Ashtamudi [DEMOGRAPHIC_DATA] Salon, Al Nahda" at bounding box center [399, 116] width 161 height 8
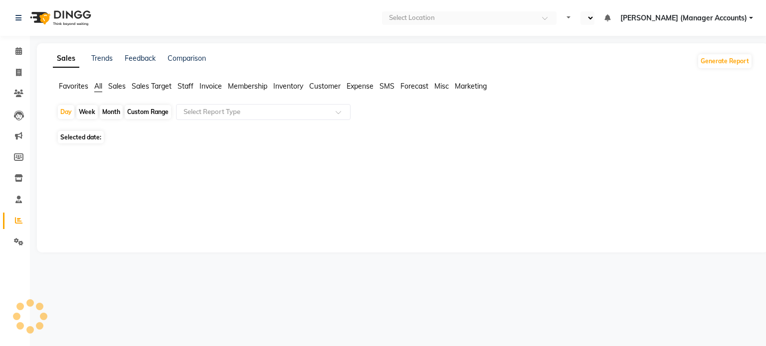
select select "en"
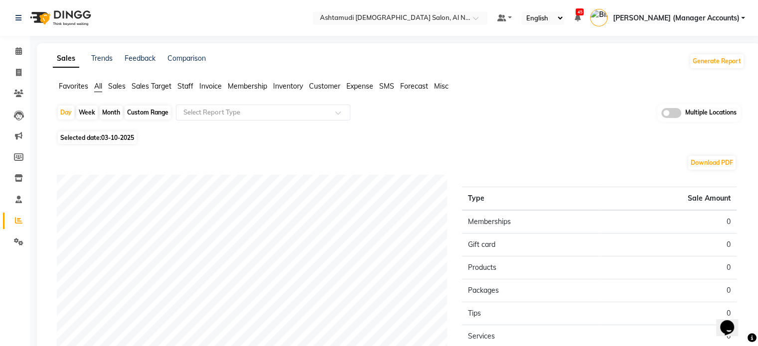
click at [116, 83] on span "Sales" at bounding box center [116, 86] width 17 height 9
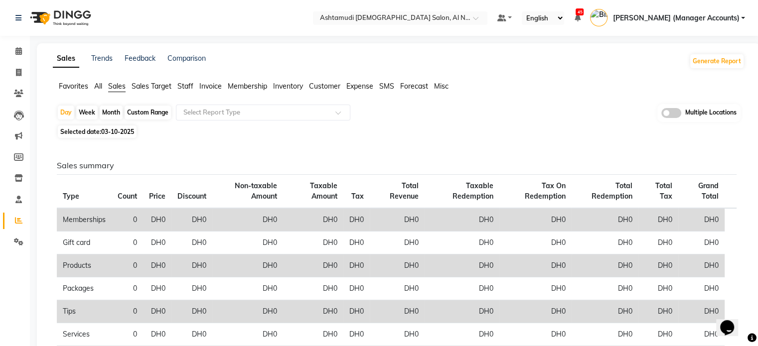
click at [103, 129] on span "03-10-2025" at bounding box center [117, 131] width 33 height 7
select select "10"
select select "2025"
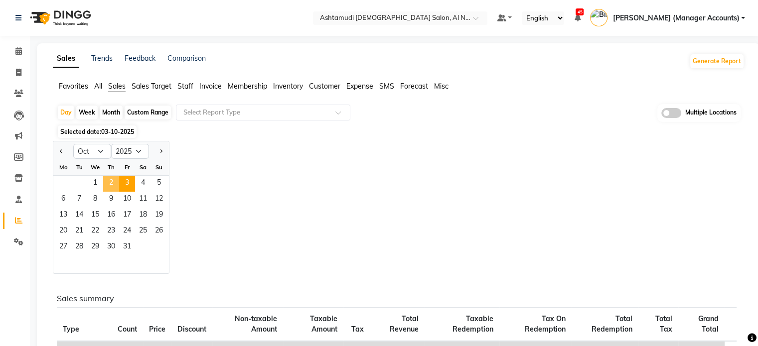
click at [107, 180] on span "2" at bounding box center [111, 184] width 16 height 16
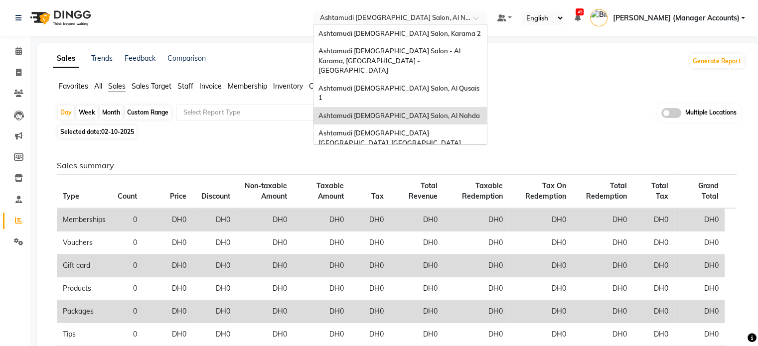
click at [403, 17] on input "text" at bounding box center [390, 19] width 145 height 10
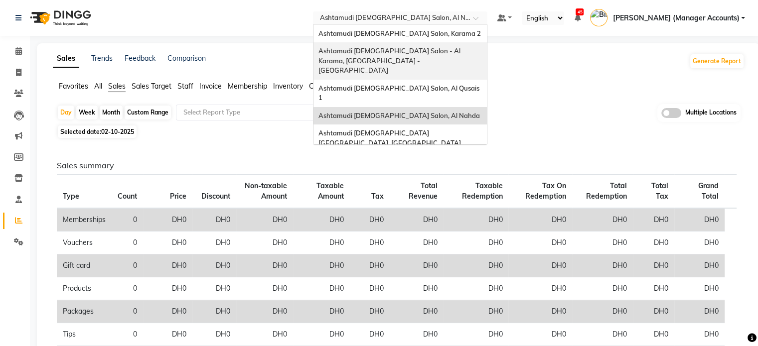
click at [389, 48] on span "Ashtamudi [DEMOGRAPHIC_DATA] Salon - Al Karama, [GEOGRAPHIC_DATA] -[GEOGRAPHIC_…" at bounding box center [391, 60] width 144 height 27
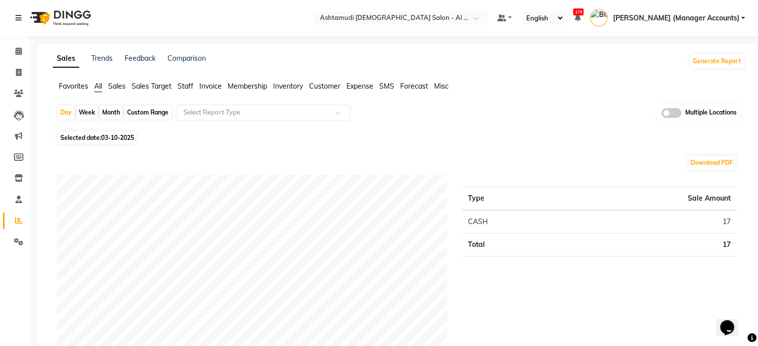
click at [111, 139] on span "03-10-2025" at bounding box center [117, 137] width 33 height 7
select select "10"
select select "2025"
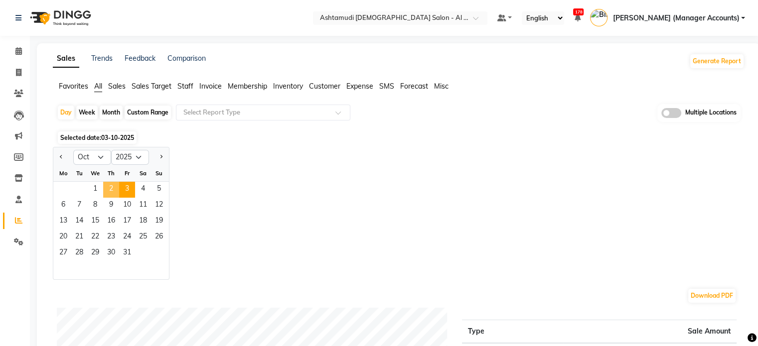
click at [108, 187] on span "2" at bounding box center [111, 190] width 16 height 16
click at [119, 87] on span "Sales" at bounding box center [116, 86] width 17 height 9
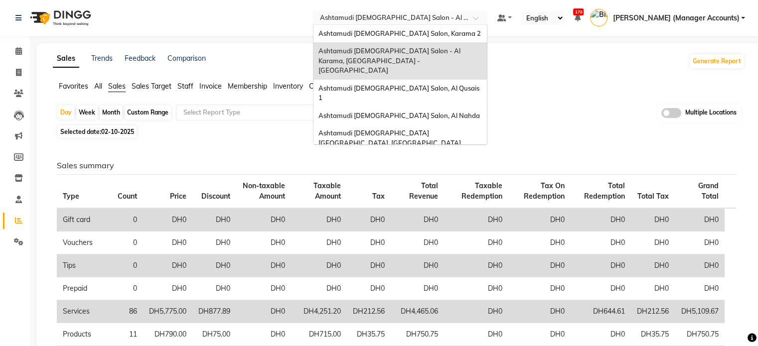
click at [431, 11] on div "Select Location × Ashtamudi [DEMOGRAPHIC_DATA] Salon - [GEOGRAPHIC_DATA], [GEOG…" at bounding box center [400, 17] width 174 height 13
click at [448, 32] on span "Ashtamudi [DEMOGRAPHIC_DATA] Salon, Karama 2" at bounding box center [400, 33] width 162 height 8
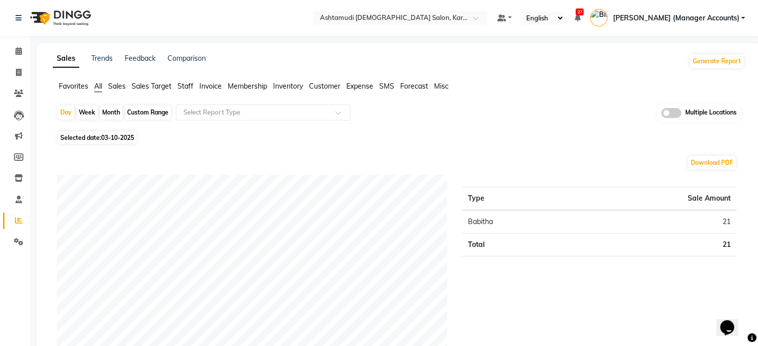
drag, startPoint x: 110, startPoint y: 85, endPoint x: 136, endPoint y: 103, distance: 31.1
click at [111, 87] on span "Sales" at bounding box center [116, 86] width 17 height 9
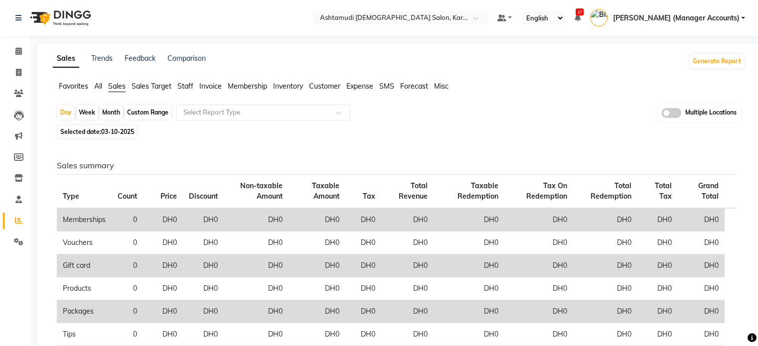
click at [119, 129] on span "Selected date: 03-10-2025" at bounding box center [97, 132] width 79 height 12
select select "10"
select select "2025"
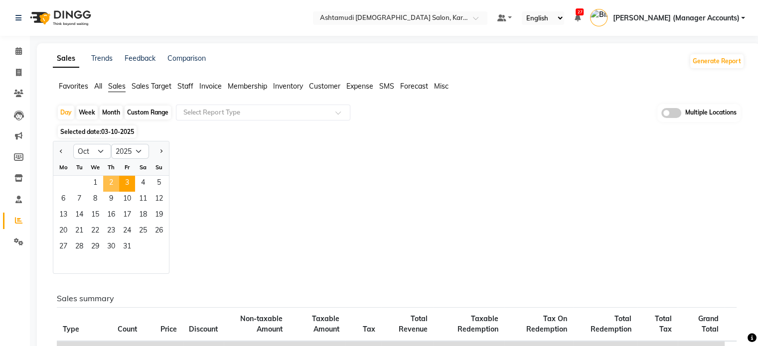
click at [107, 181] on span "2" at bounding box center [111, 184] width 16 height 16
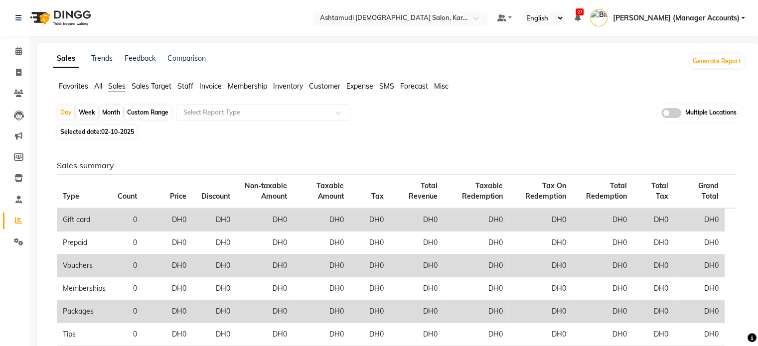
click at [409, 16] on input "text" at bounding box center [390, 19] width 145 height 10
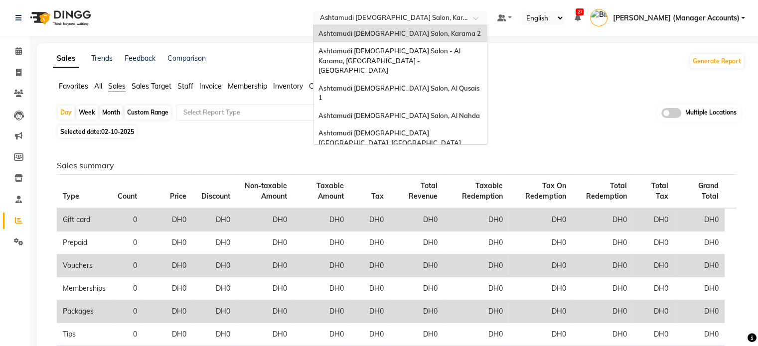
click at [423, 157] on span "Ashtamudi [DEMOGRAPHIC_DATA] Salon (Classic Touch ) – Al Warqa, Al Warqa" at bounding box center [396, 166] width 155 height 18
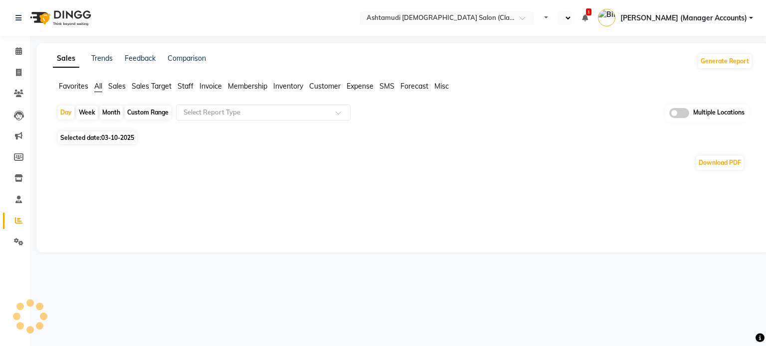
select select "en"
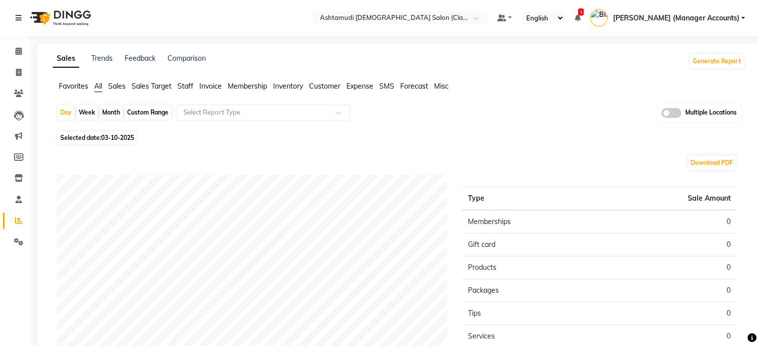
drag, startPoint x: 119, startPoint y: 84, endPoint x: 125, endPoint y: 88, distance: 7.5
click at [120, 85] on span "Sales" at bounding box center [116, 86] width 17 height 9
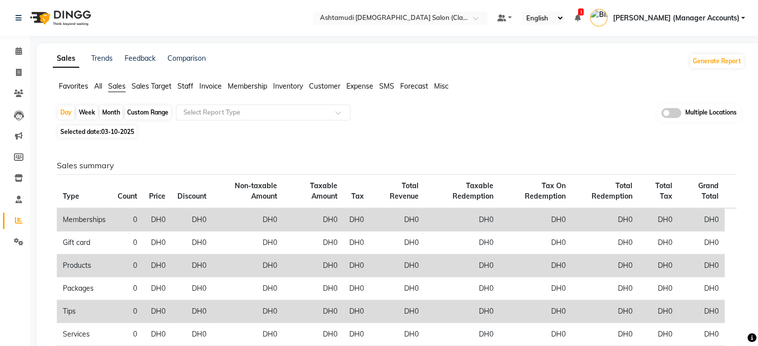
click at [118, 130] on span "03-10-2025" at bounding box center [117, 131] width 33 height 7
select select "10"
select select "2025"
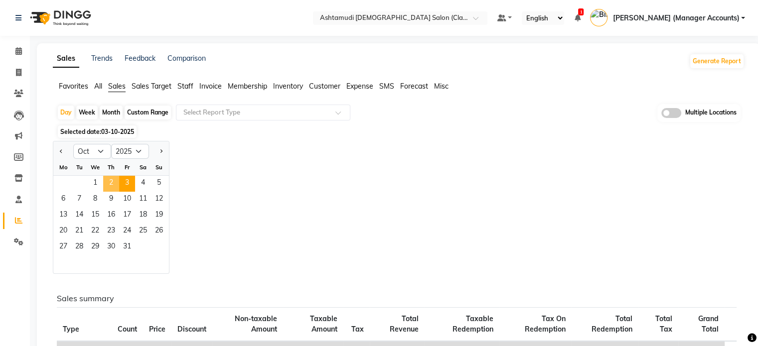
drag, startPoint x: 113, startPoint y: 180, endPoint x: 120, endPoint y: 180, distance: 7.5
click at [113, 181] on span "2" at bounding box center [111, 184] width 16 height 16
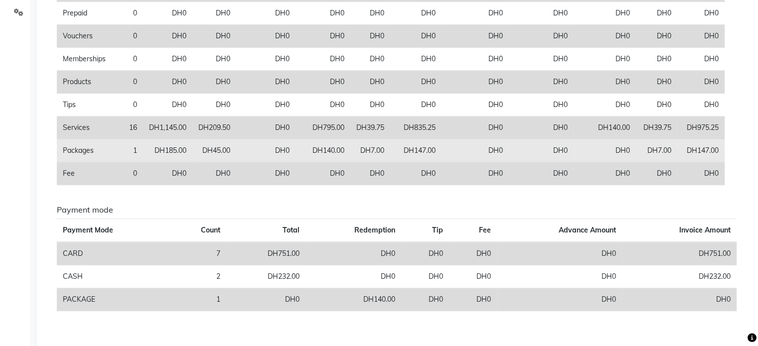
scroll to position [246, 0]
